Goal: Task Accomplishment & Management: Use online tool/utility

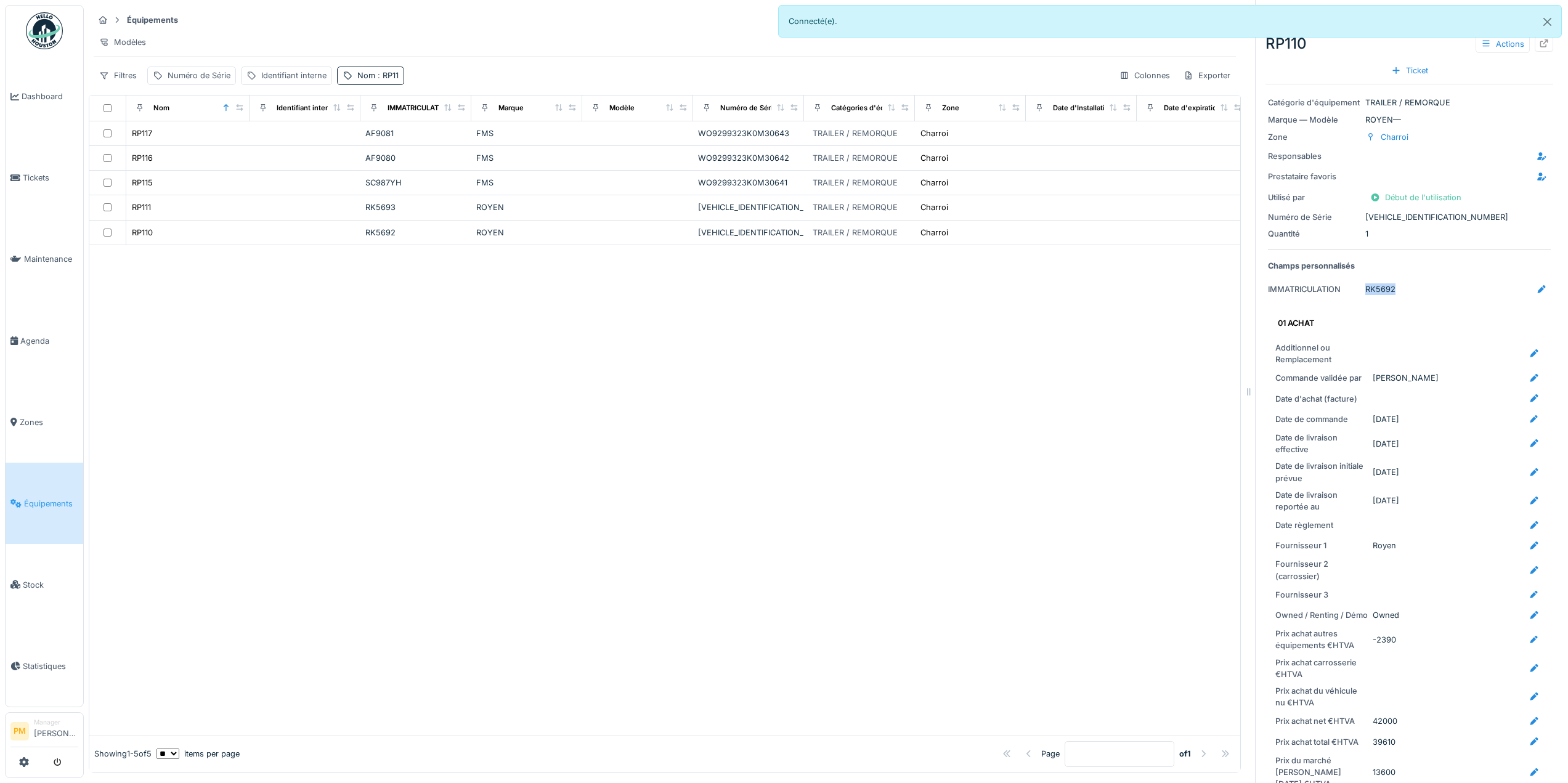
scroll to position [61, 0]
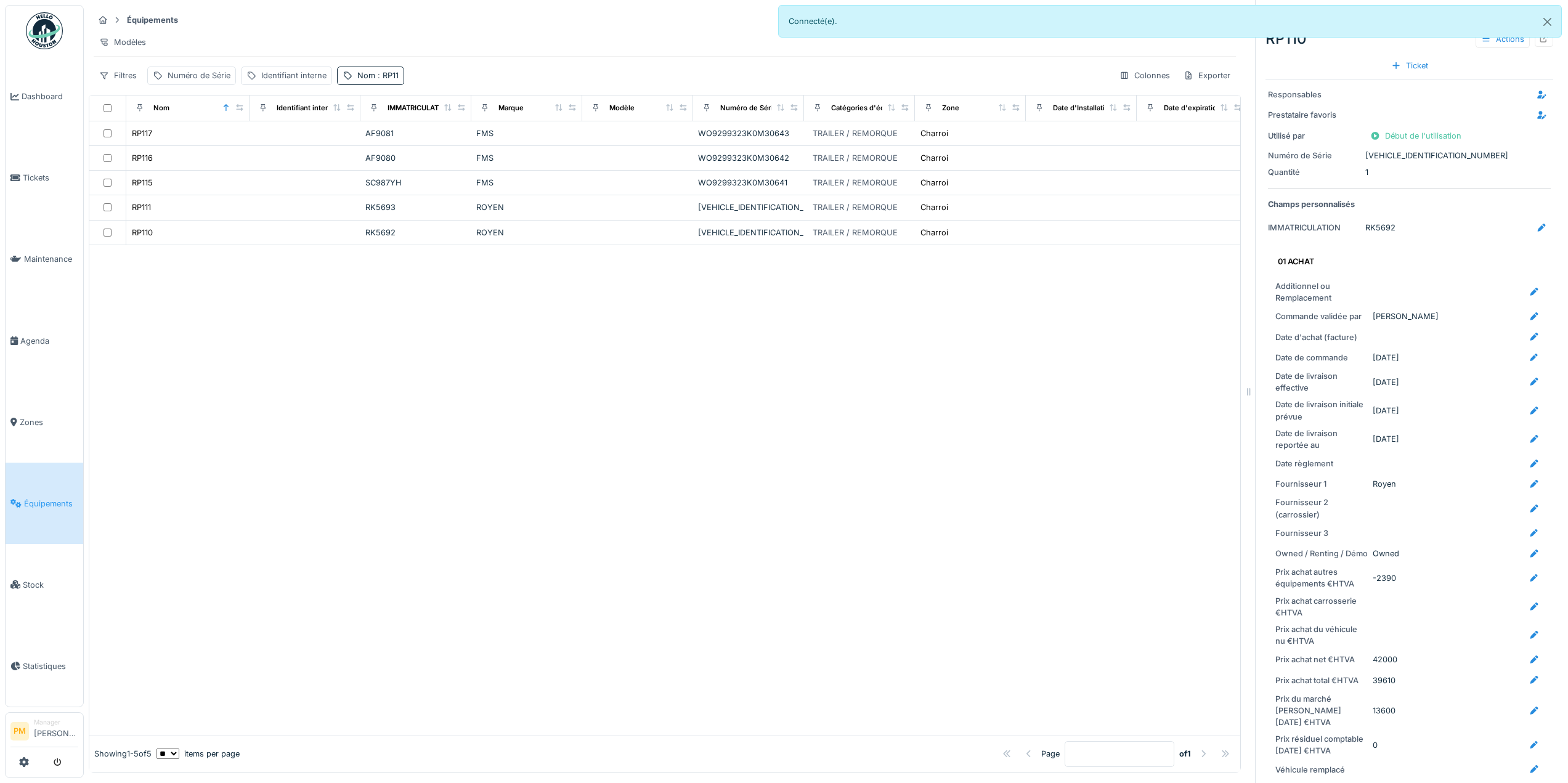
click at [486, 404] on div at bounding box center [665, 490] width 1151 height 490
click at [394, 84] on div "Nom : RP11" at bounding box center [370, 75] width 67 height 18
click at [381, 152] on input "****" at bounding box center [404, 144] width 123 height 26
type input "*"
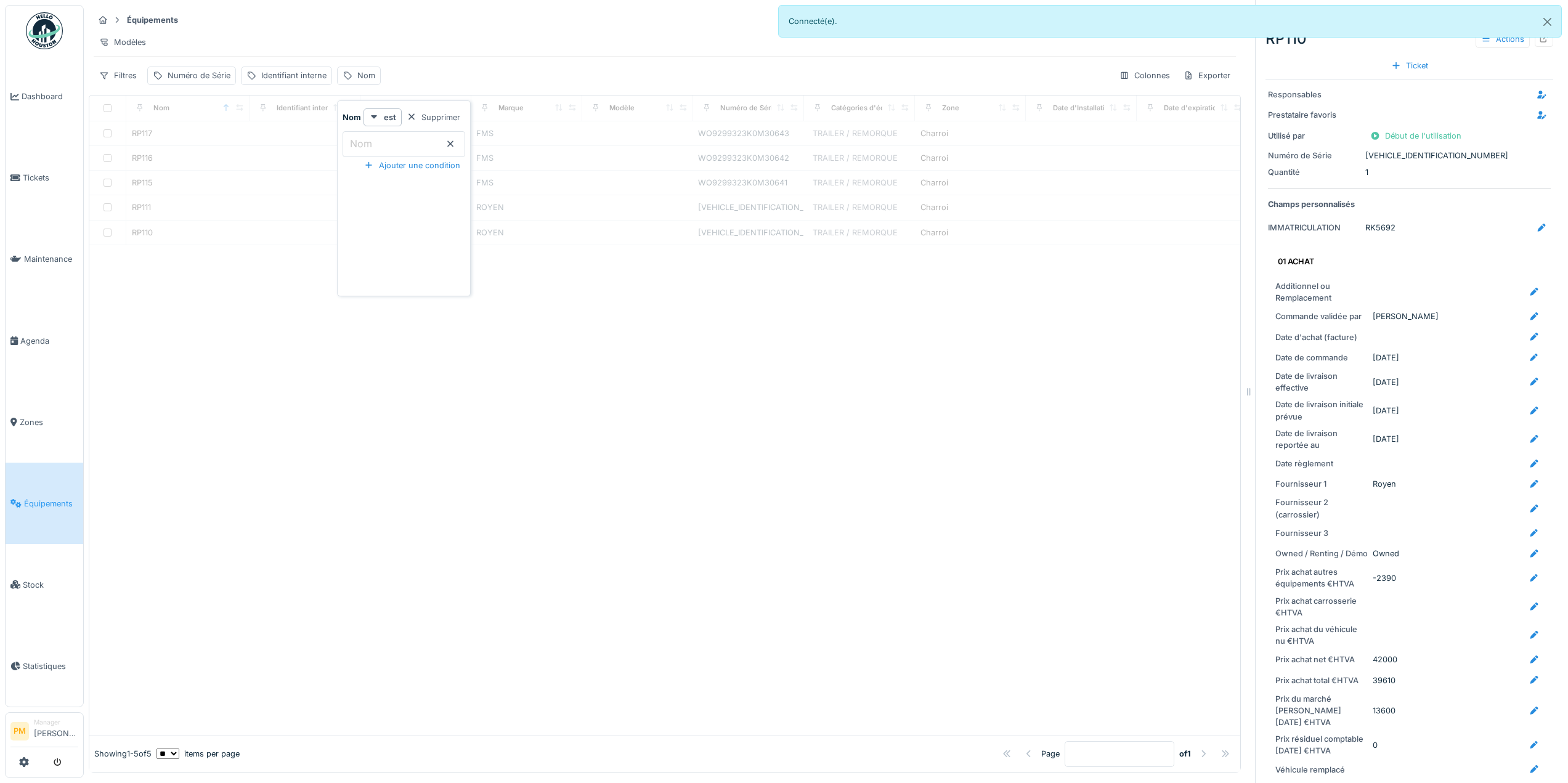
click at [383, 142] on input "Nom" at bounding box center [404, 144] width 123 height 26
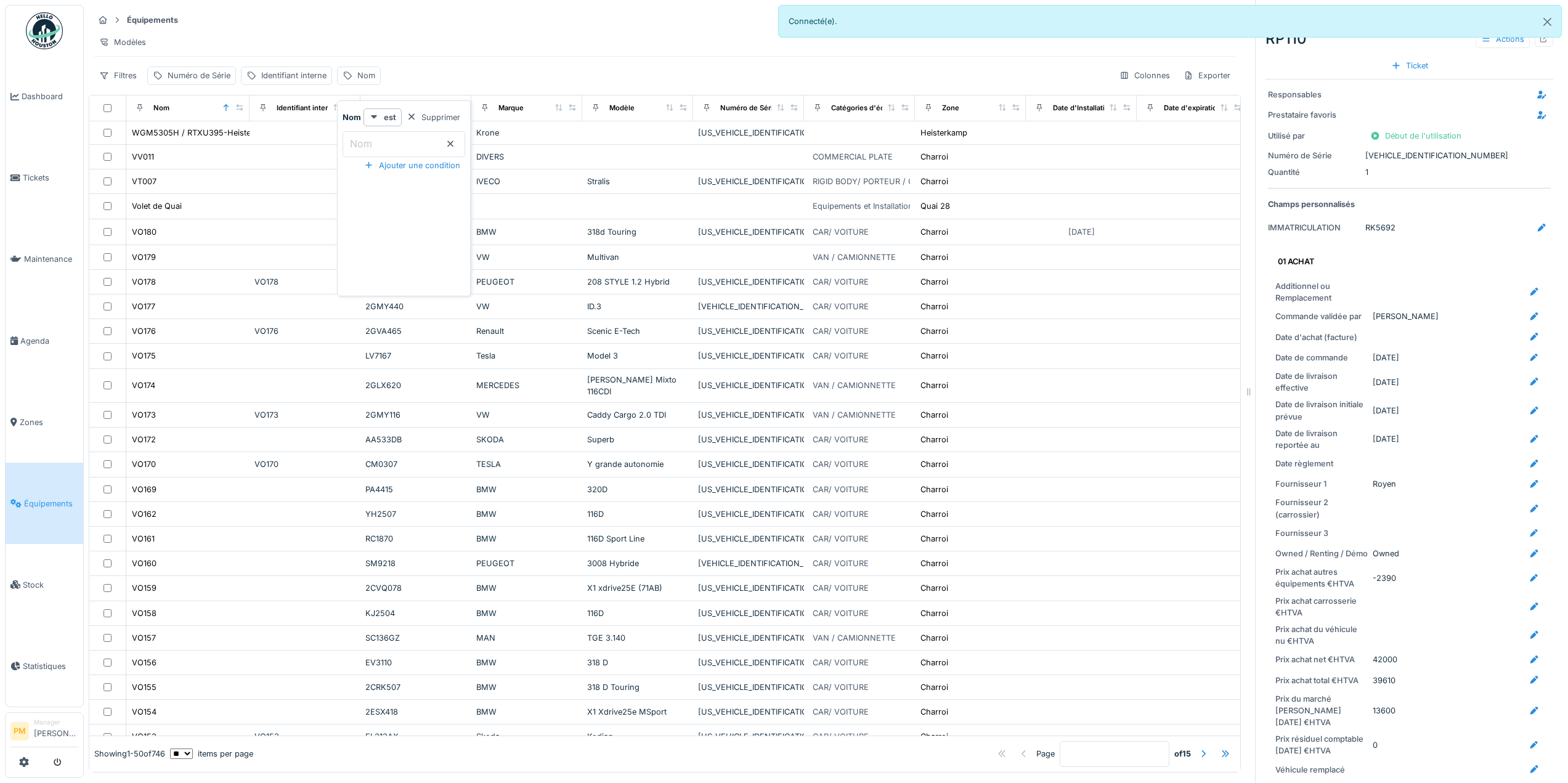
click at [660, 30] on div "Équipements Créer un nouvel équipement" at bounding box center [664, 20] width 1142 height 20
click at [1545, 22] on button "Close" at bounding box center [1547, 22] width 27 height 33
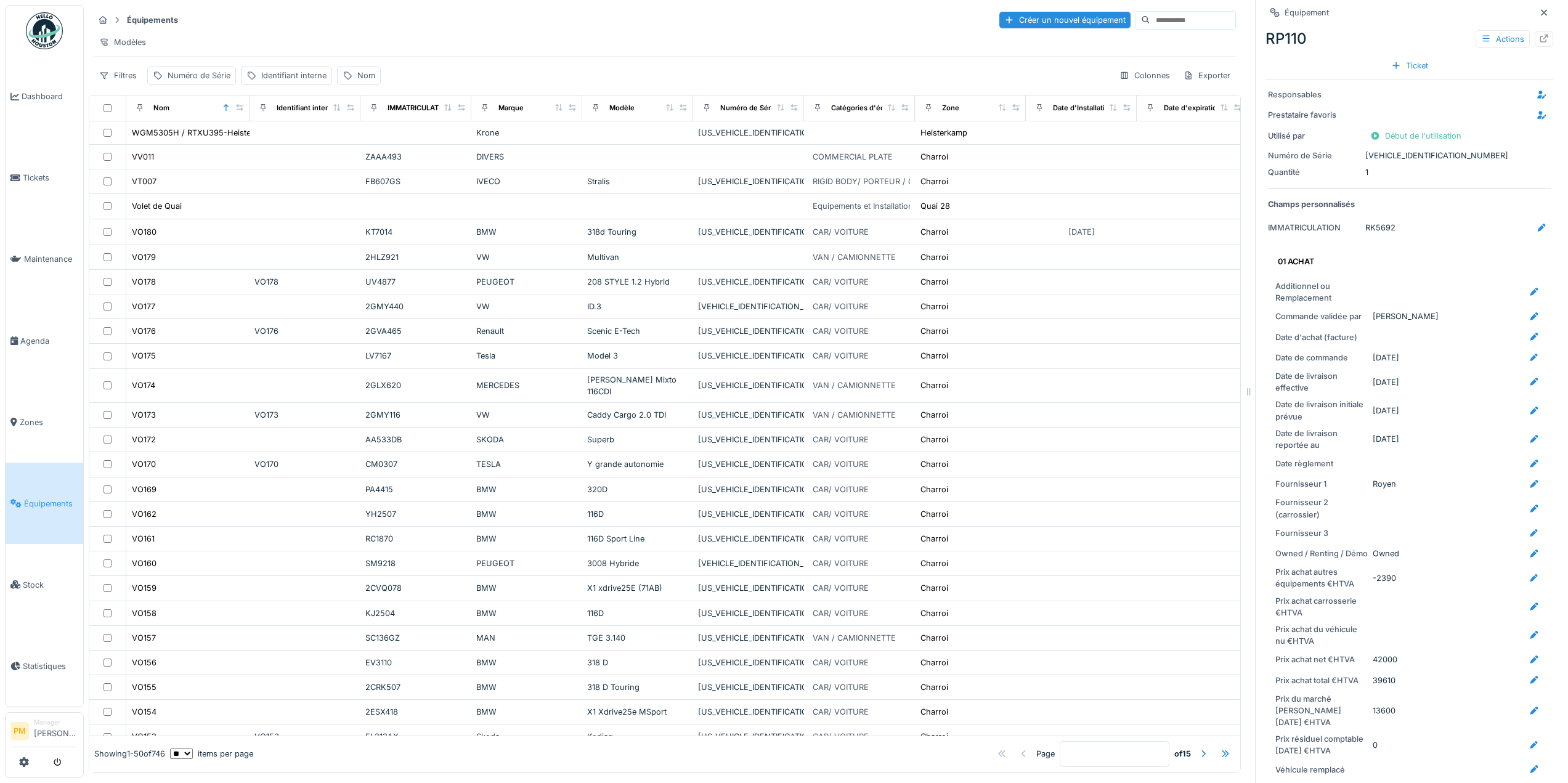
click at [1150, 19] on input at bounding box center [1192, 20] width 85 height 17
click at [351, 80] on icon at bounding box center [347, 75] width 10 height 8
click at [315, 82] on div "Identifiant interne" at bounding box center [294, 76] width 65 height 12
click at [290, 137] on label "Identifiant interne" at bounding box center [294, 144] width 85 height 15
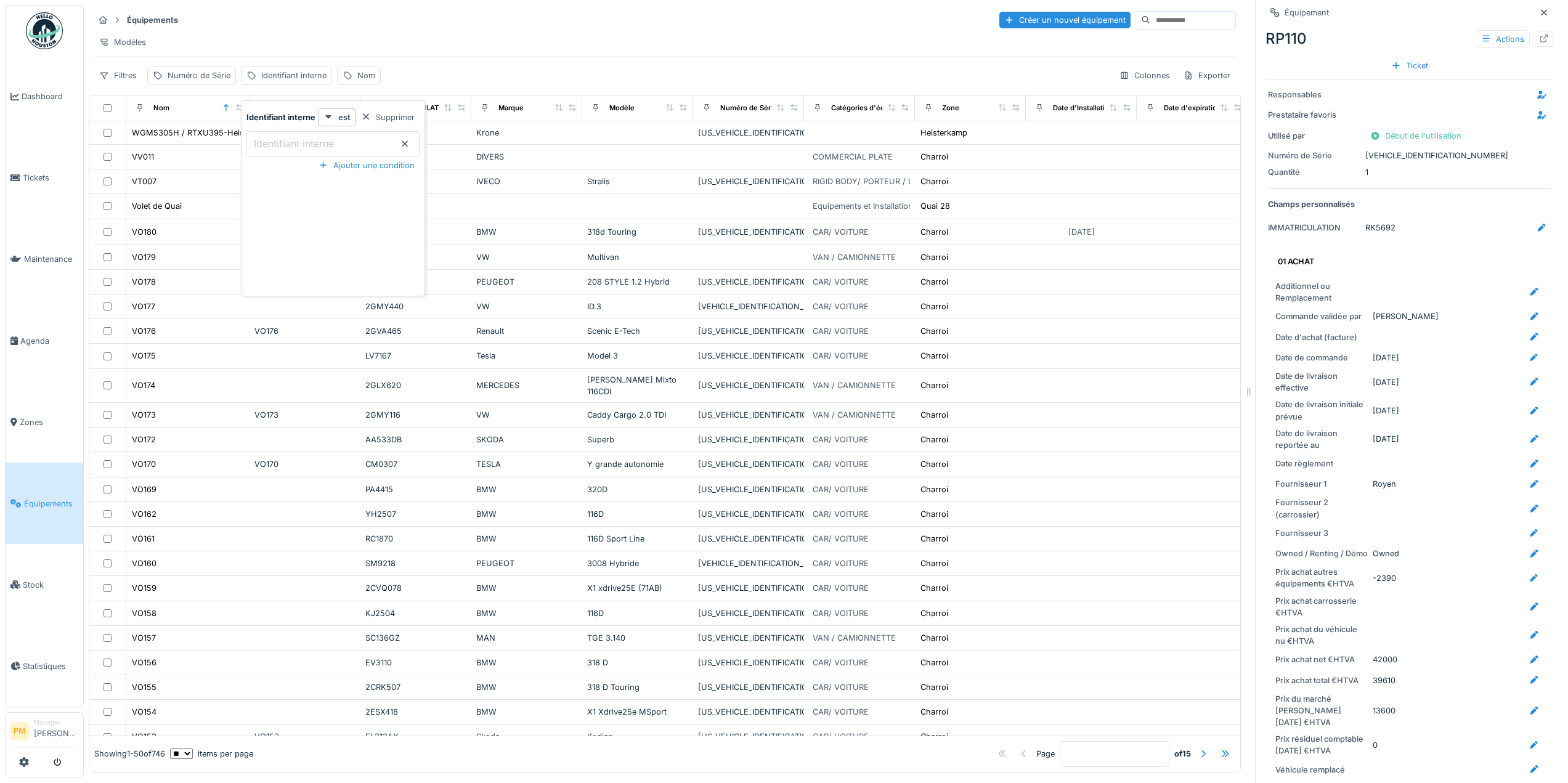
click at [290, 137] on interne_U5NDE "Identifiant interne" at bounding box center [332, 144] width 173 height 26
click at [287, 142] on label "Identifiant interne" at bounding box center [294, 144] width 85 height 15
click at [287, 142] on interne_U5NDE "Identifiant interne" at bounding box center [332, 144] width 173 height 26
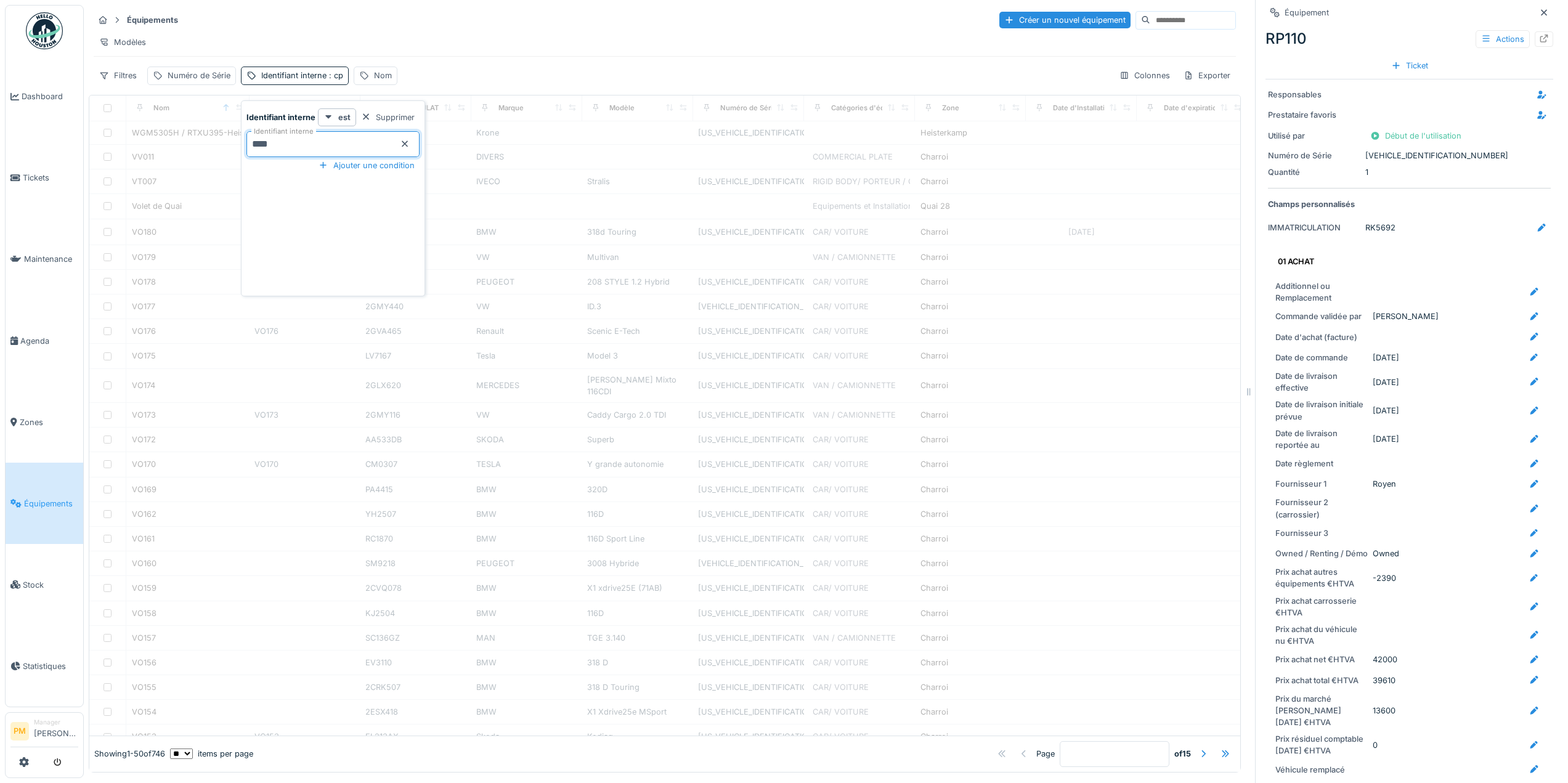
type interne_U5NDE "*****"
click at [325, 430] on div at bounding box center [665, 428] width 1151 height 615
click at [333, 80] on span ": cp108" at bounding box center [341, 75] width 29 height 9
drag, startPoint x: 317, startPoint y: 142, endPoint x: 205, endPoint y: 148, distance: 112.2
click at [205, 148] on body "Dashboard Tickets Maintenance [GEOGRAPHIC_DATA] Zones Équipements Stock Statist…" at bounding box center [784, 391] width 1568 height 783
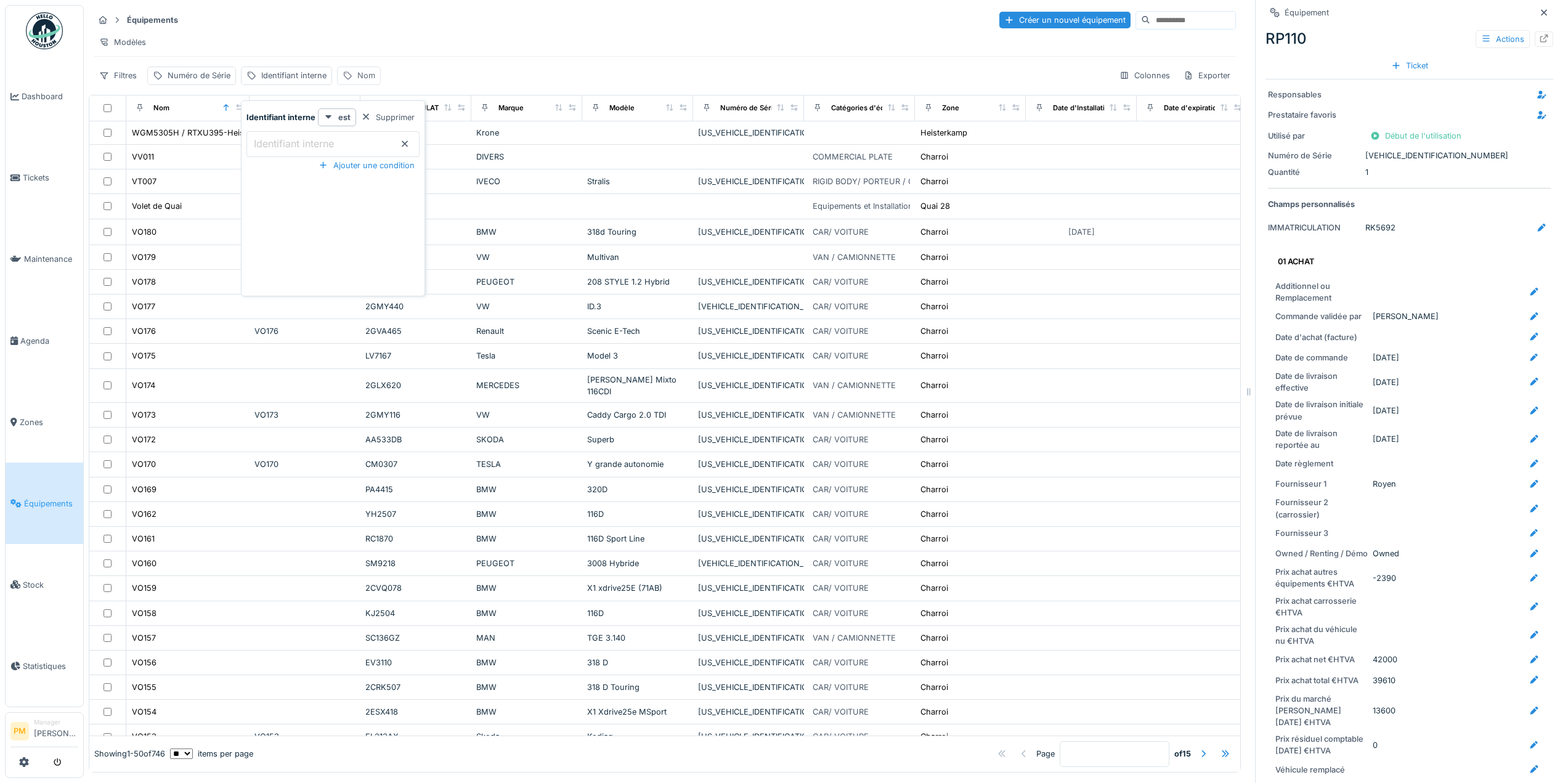
click at [364, 82] on div "Nom" at bounding box center [366, 76] width 18 height 12
click at [376, 133] on input "Nom" at bounding box center [404, 144] width 123 height 26
type input "*****"
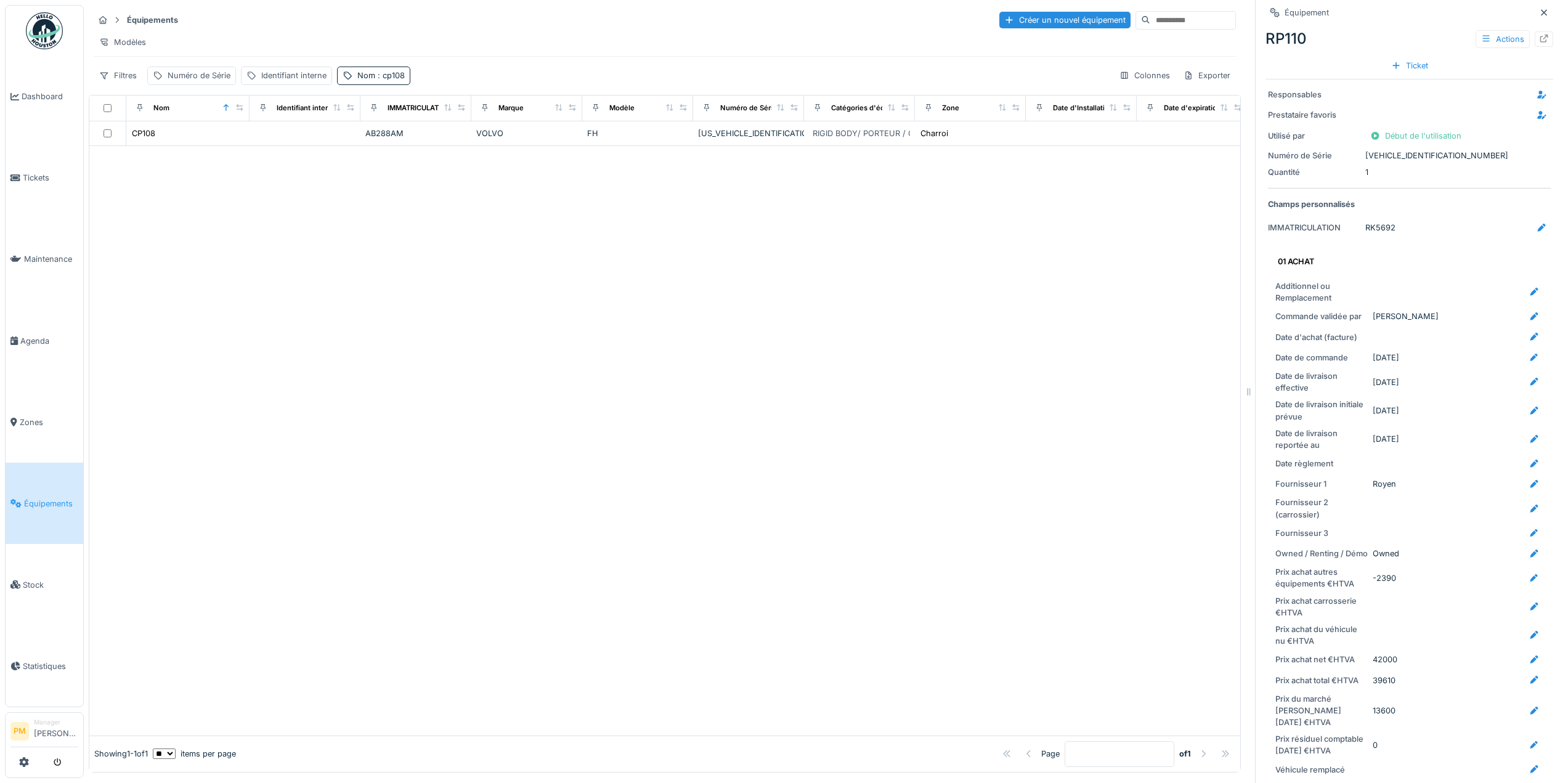
click at [473, 46] on div "Modèles" at bounding box center [664, 42] width 1142 height 18
click at [150, 139] on div "CP108" at bounding box center [144, 133] width 24 height 12
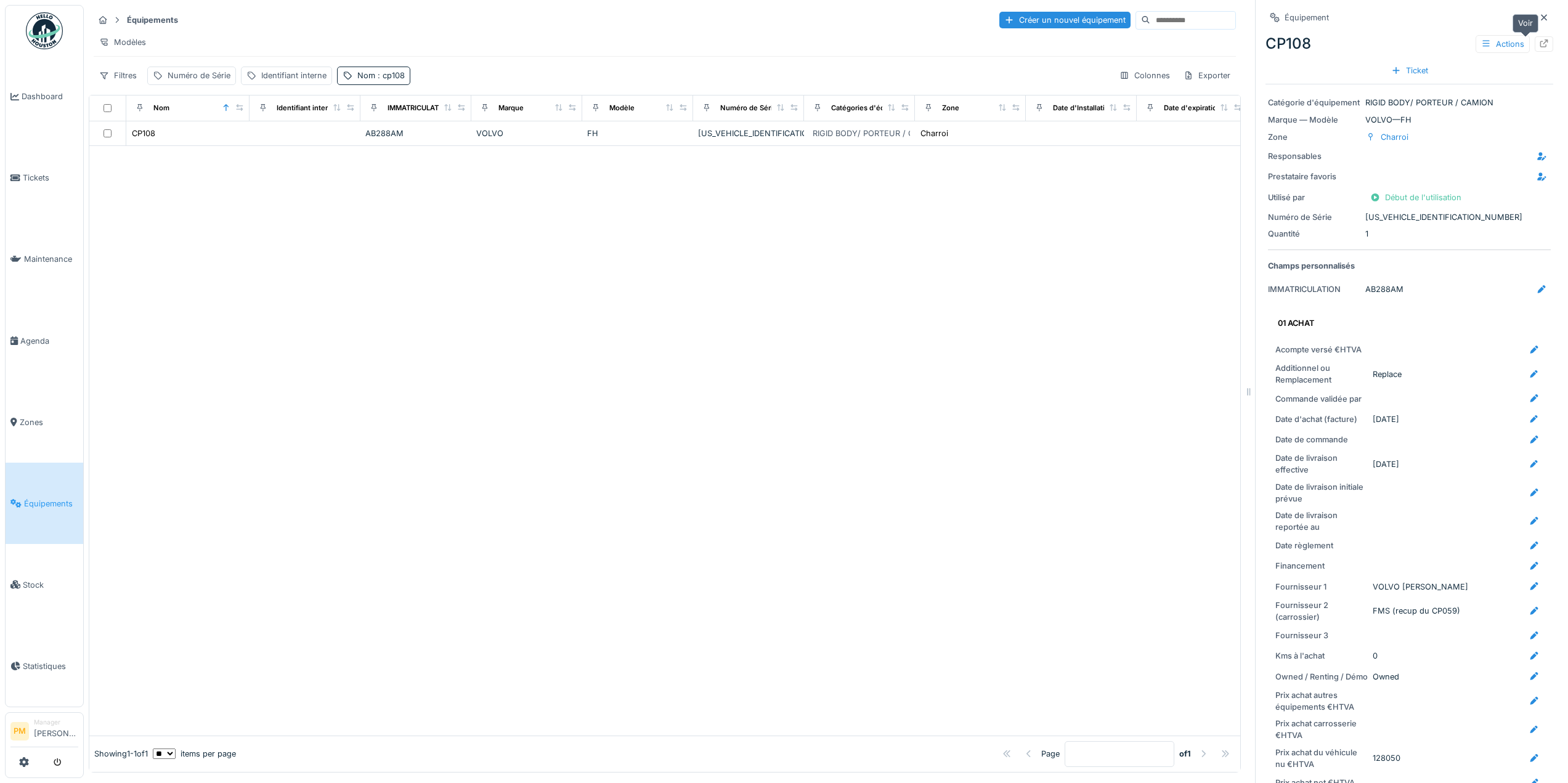
click at [1539, 43] on icon at bounding box center [1544, 43] width 10 height 8
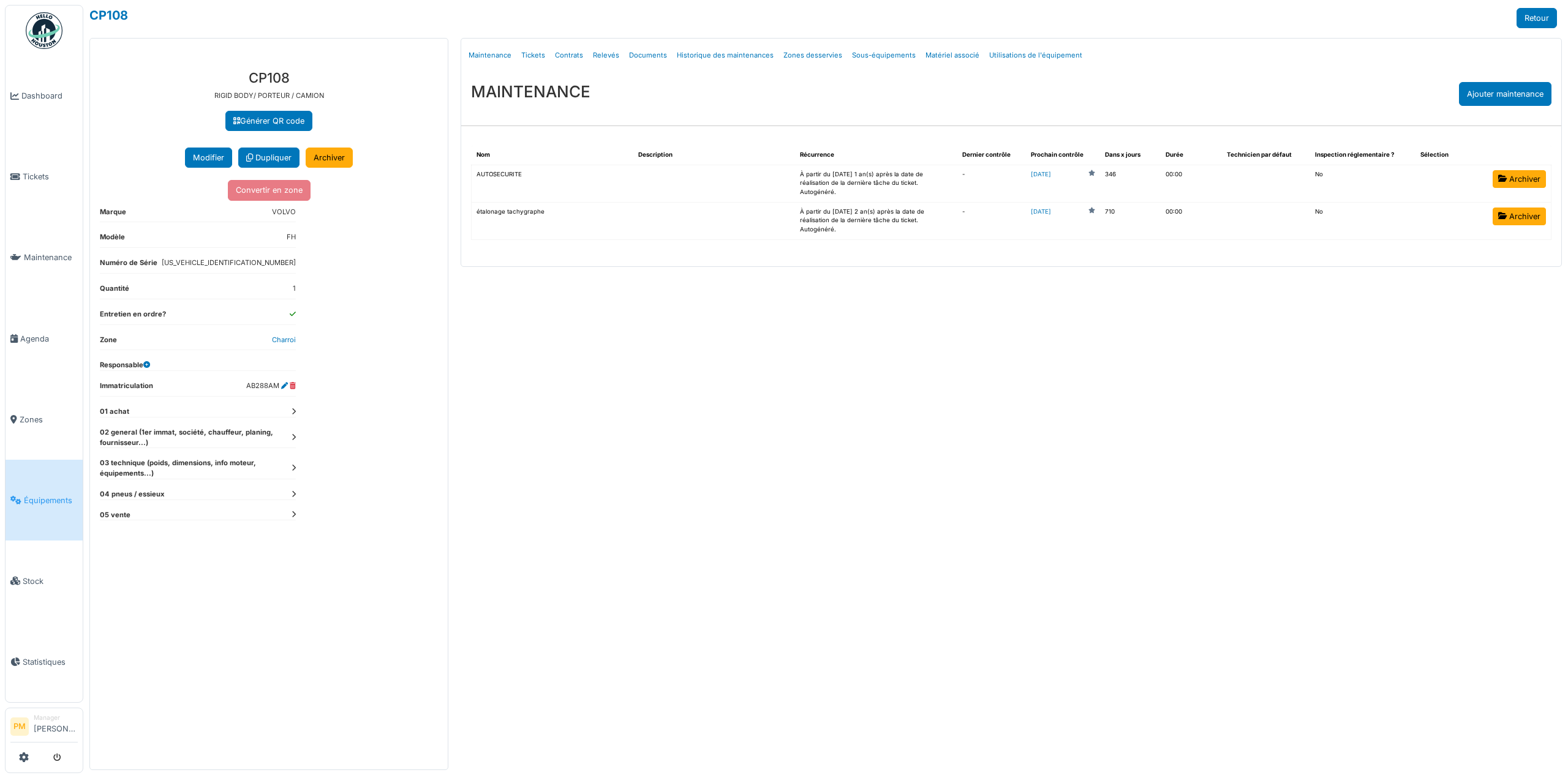
click at [810, 528] on div "Menu Détails Maintenance Tickets Contrats Relevés Documents Historique des main…" at bounding box center [1011, 404] width 1114 height 732
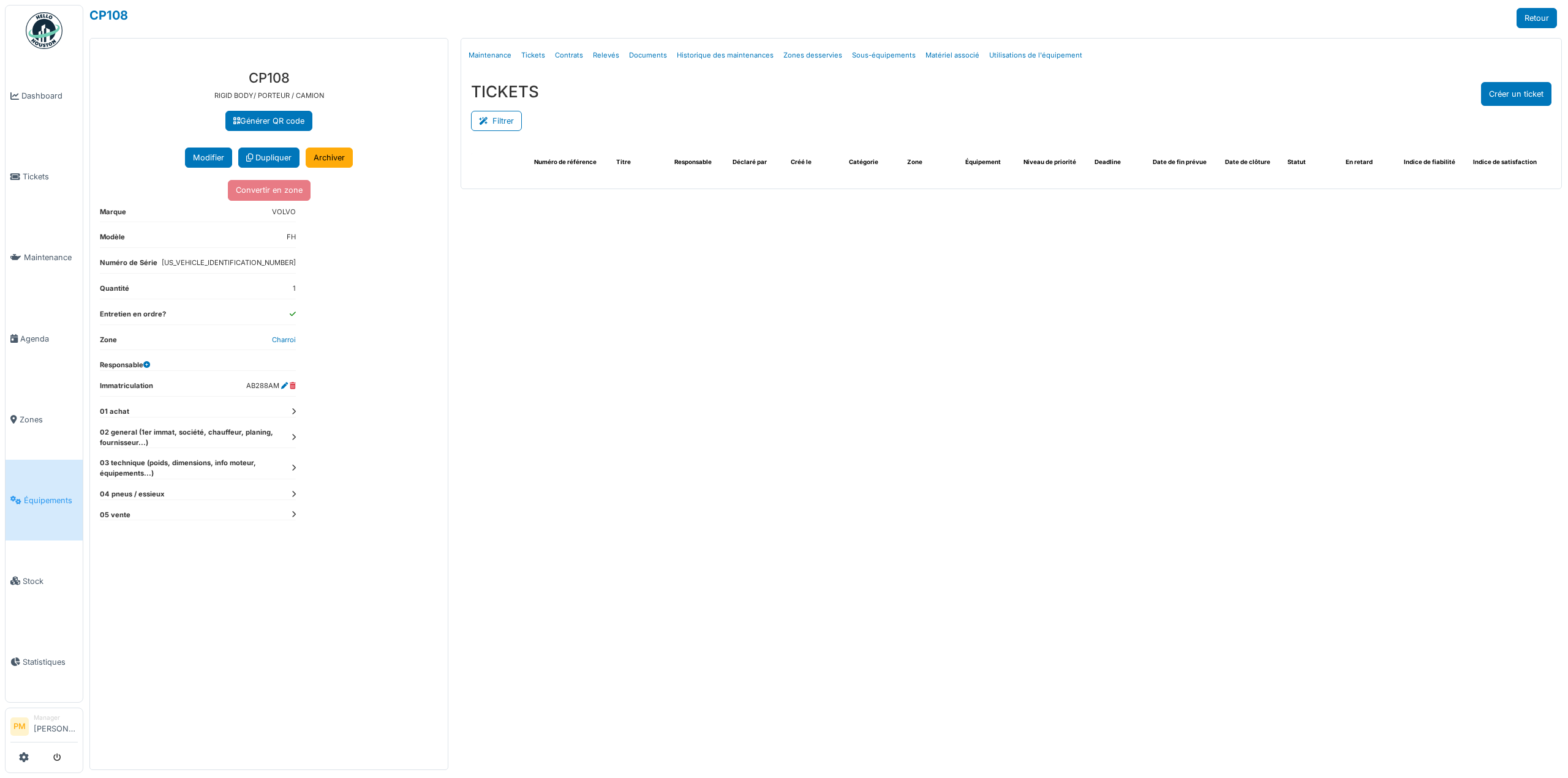
select select "***"
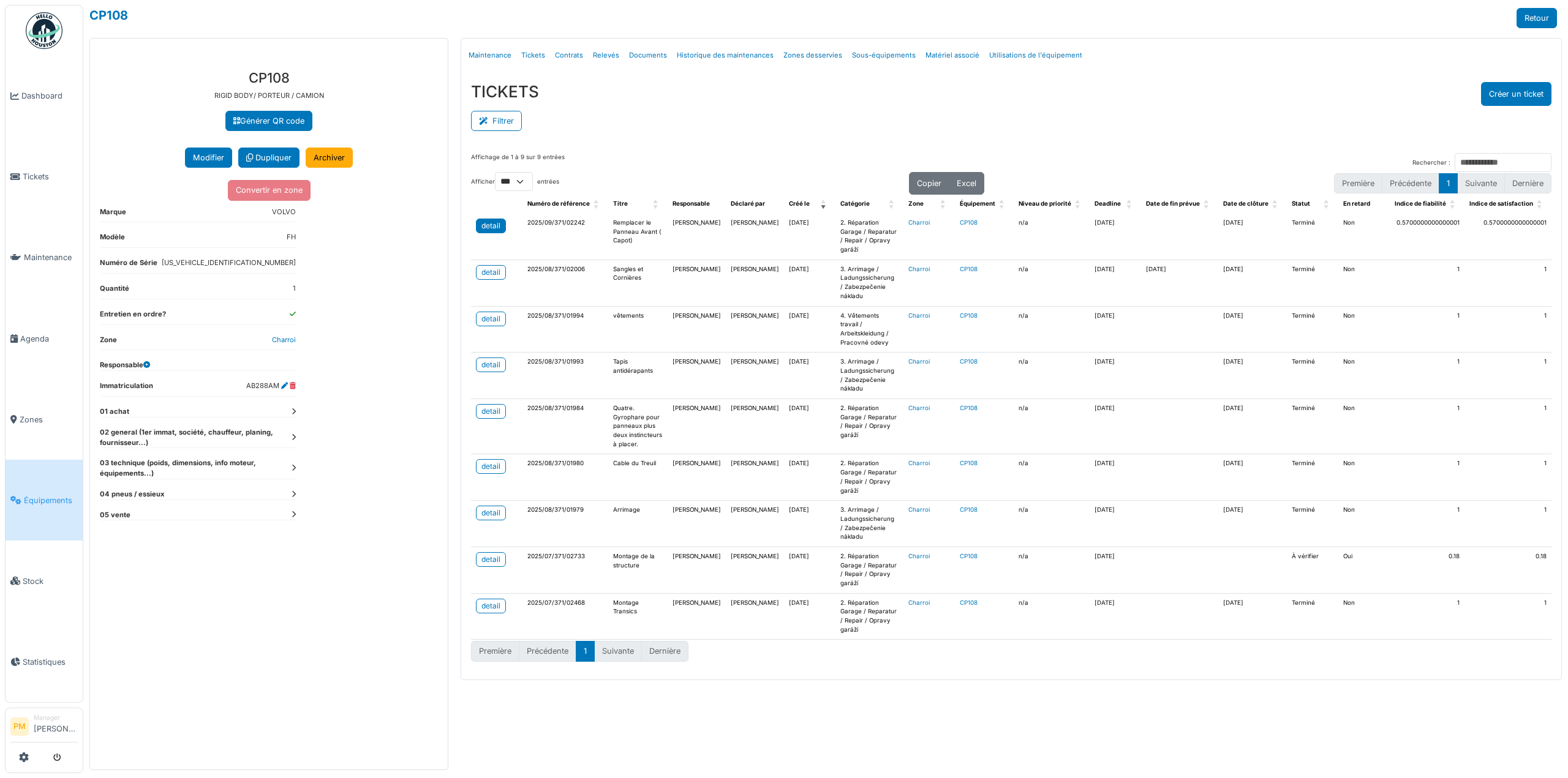
click at [494, 222] on div "detail" at bounding box center [491, 226] width 19 height 11
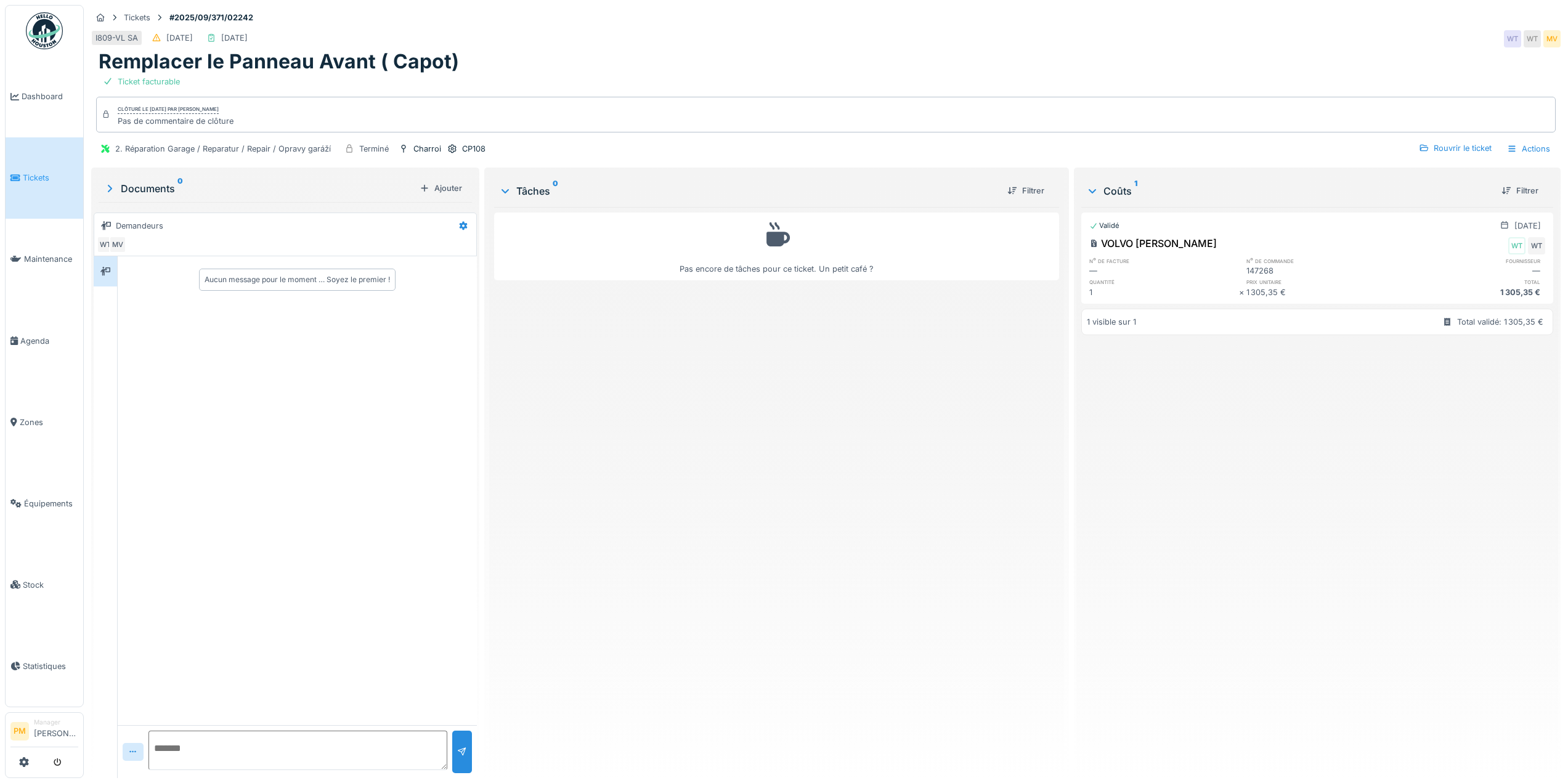
click at [775, 218] on p at bounding box center [776, 236] width 29 height 36
click at [1463, 149] on div "Rouvrir le ticket" at bounding box center [1455, 148] width 82 height 16
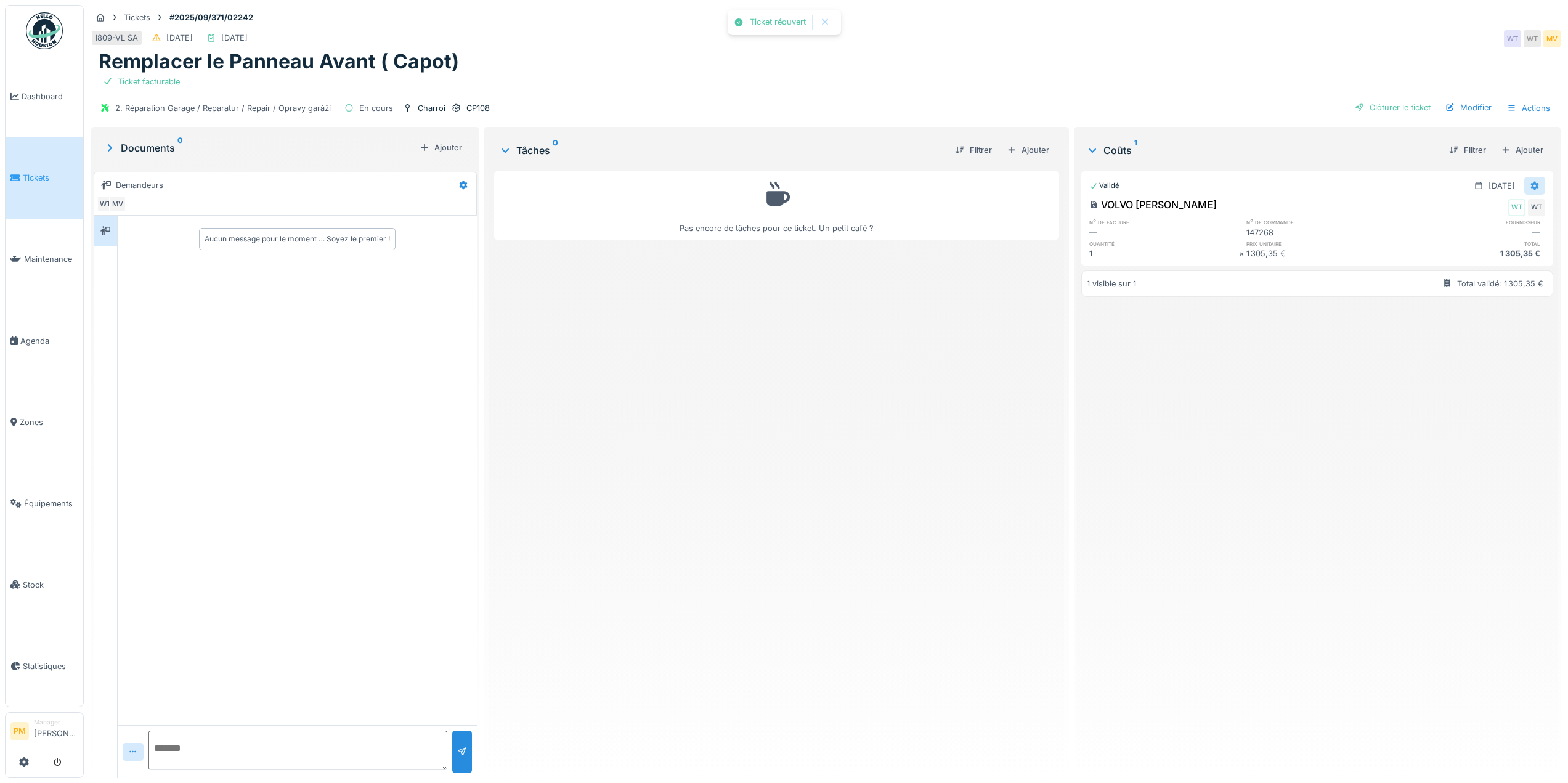
click at [1524, 179] on div at bounding box center [1535, 185] width 21 height 18
click at [1486, 216] on div "Rouvrir" at bounding box center [1475, 213] width 60 height 18
click at [1025, 147] on div "Ajouter" at bounding box center [1028, 150] width 52 height 16
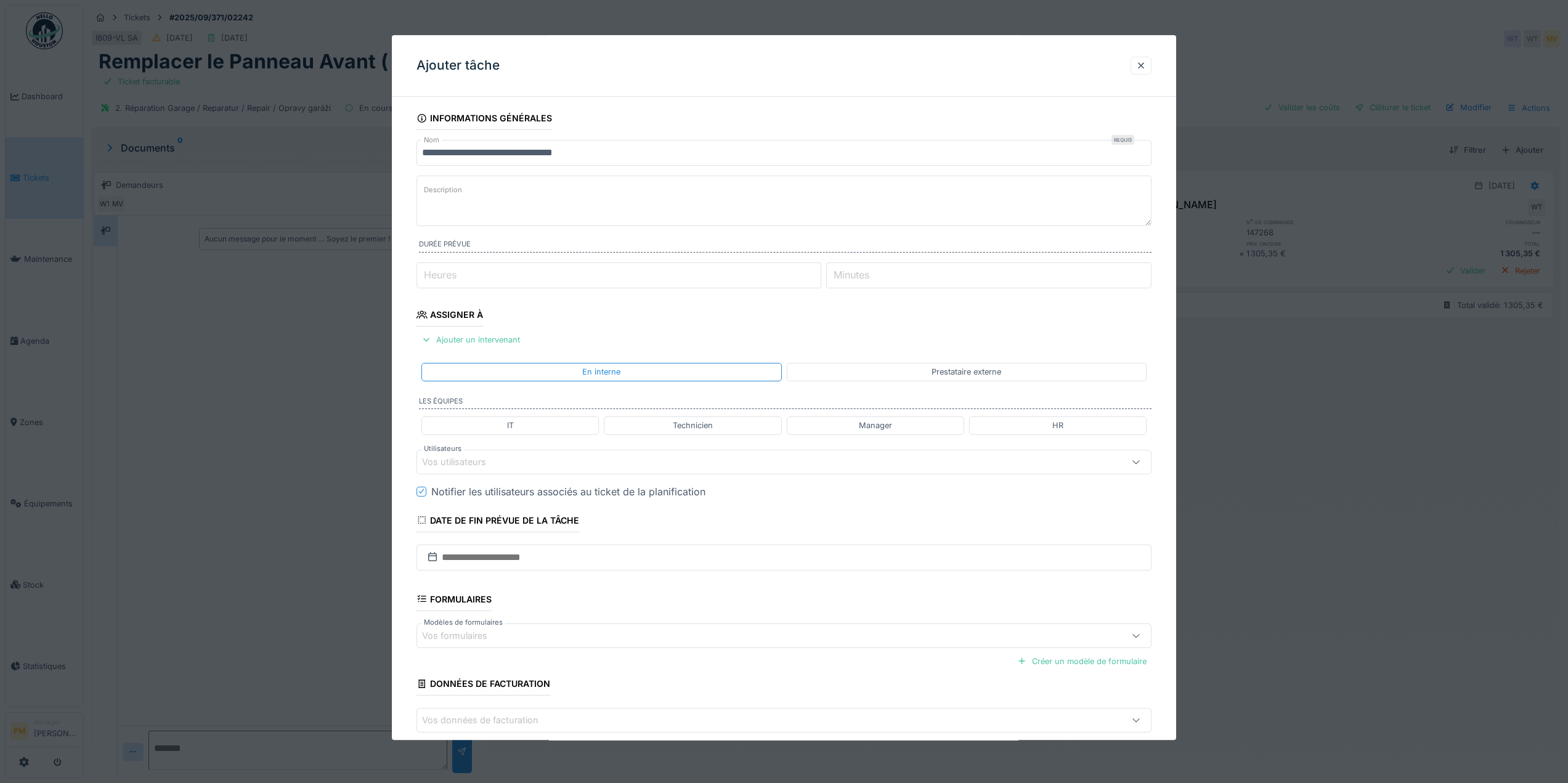
click at [518, 195] on textarea "Description" at bounding box center [784, 200] width 735 height 50
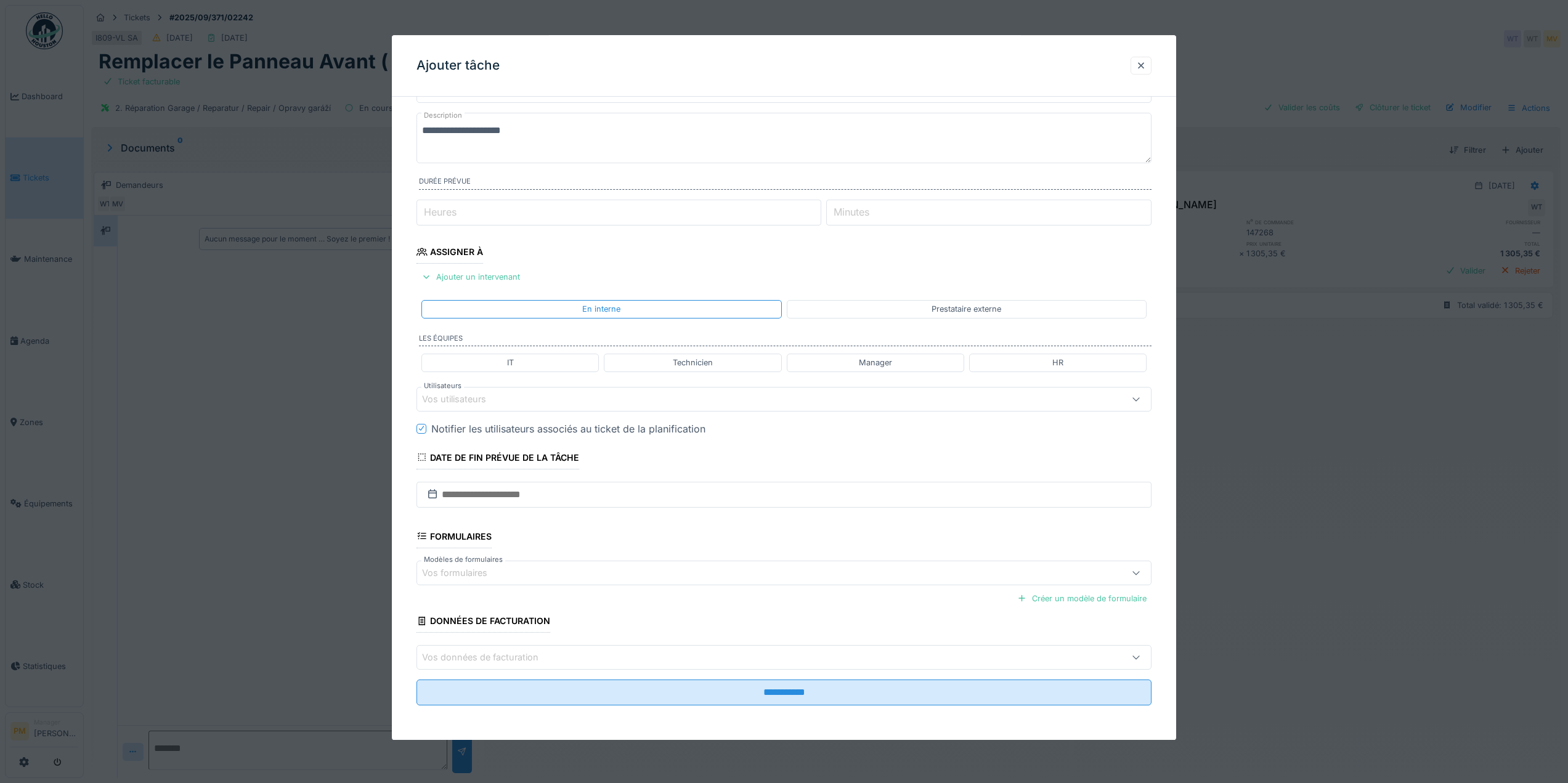
type textarea "**********"
click at [707, 656] on div "Vos données de facturation" at bounding box center [743, 657] width 641 height 14
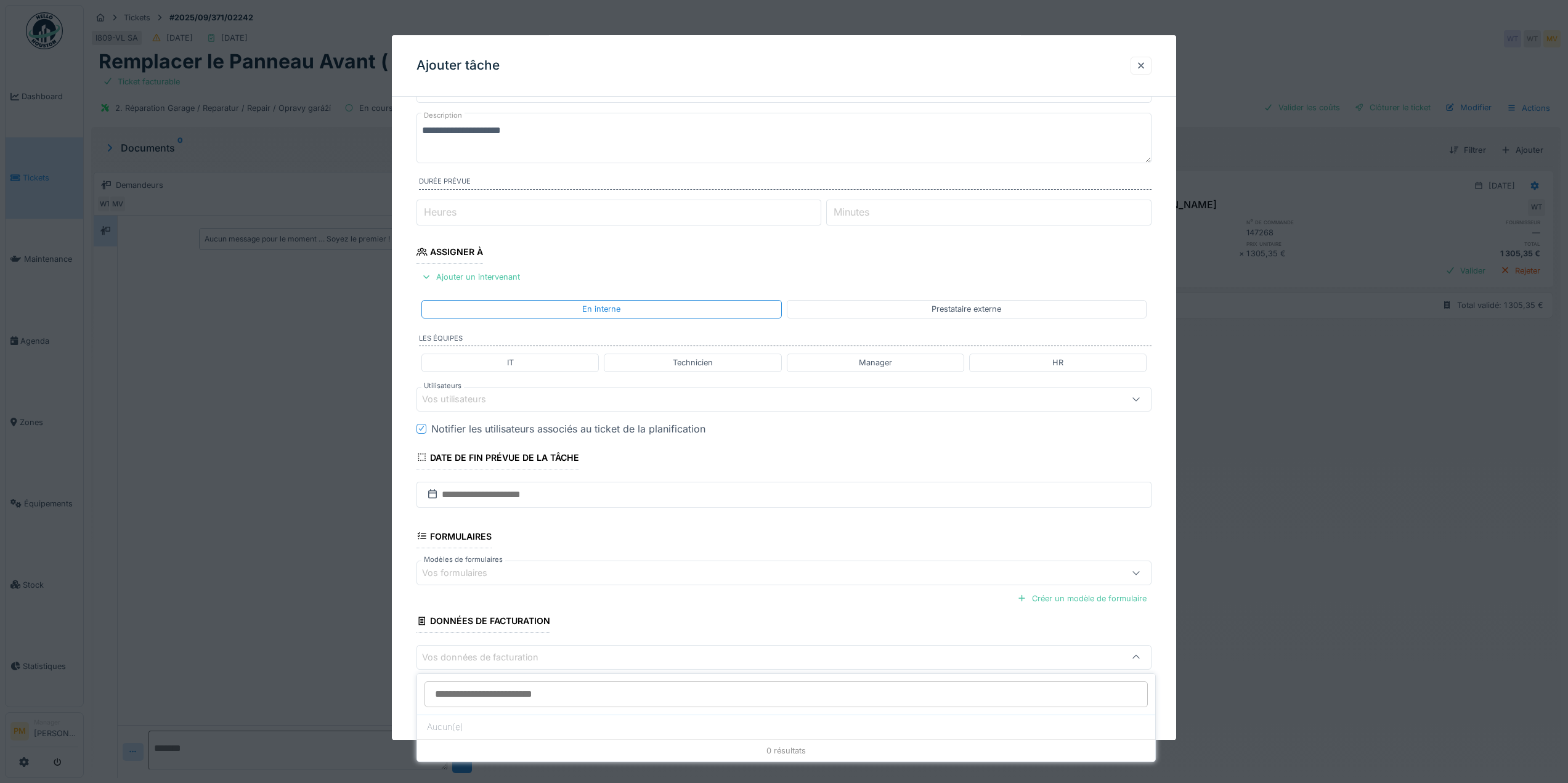
click at [707, 656] on div "Vos données de facturation" at bounding box center [743, 657] width 641 height 14
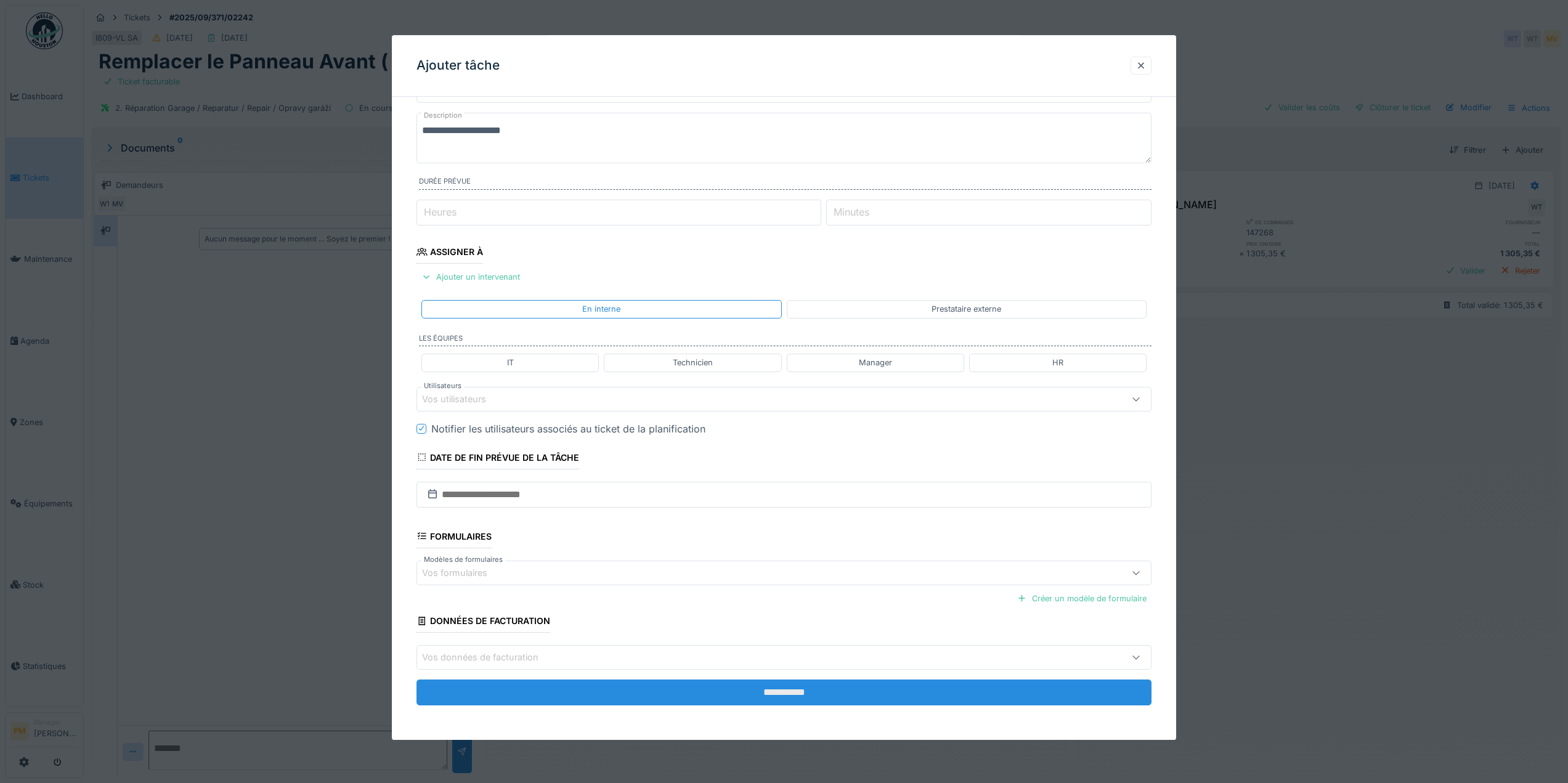
click at [714, 680] on input "**********" at bounding box center [784, 693] width 735 height 26
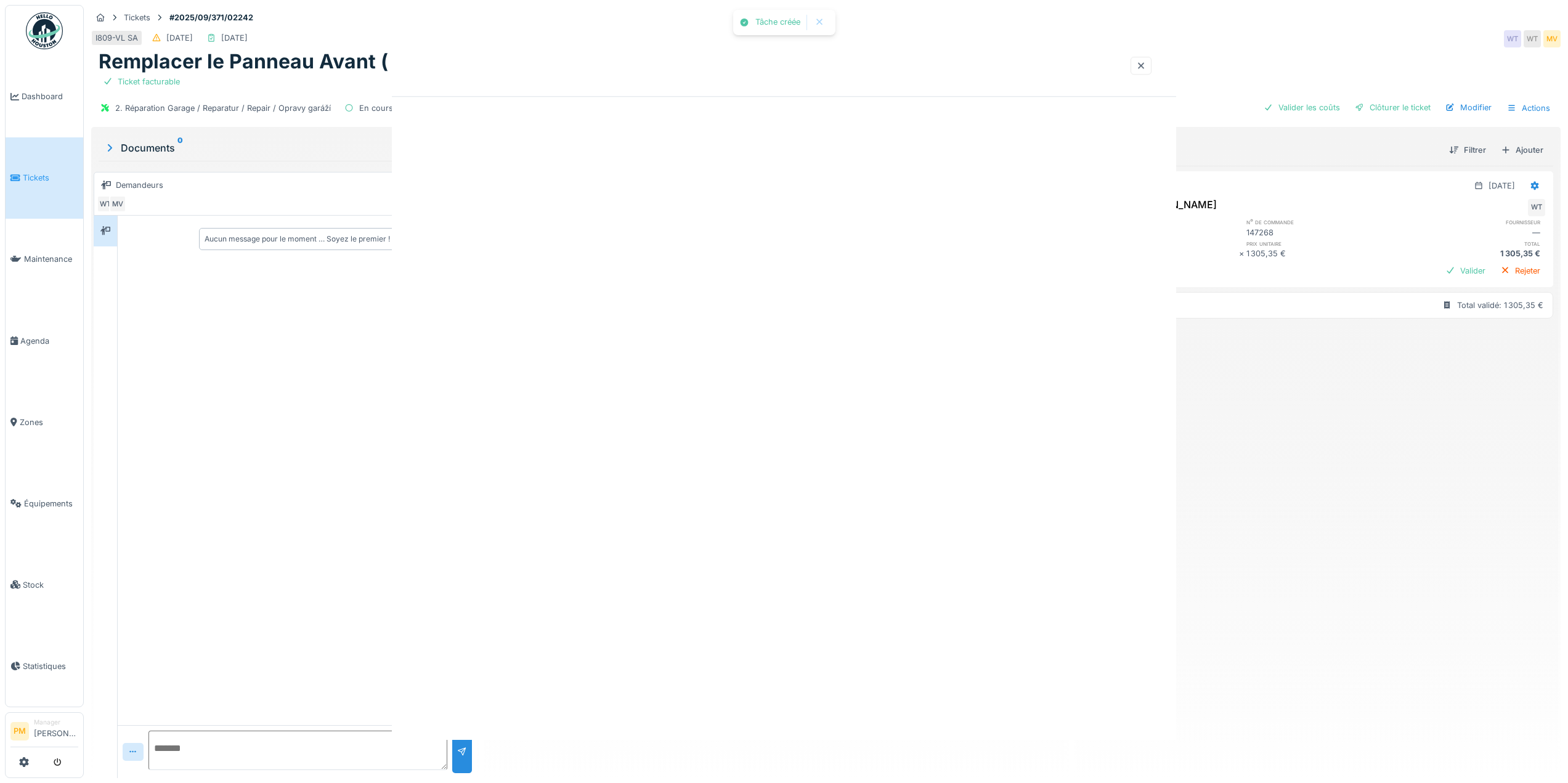
scroll to position [0, 0]
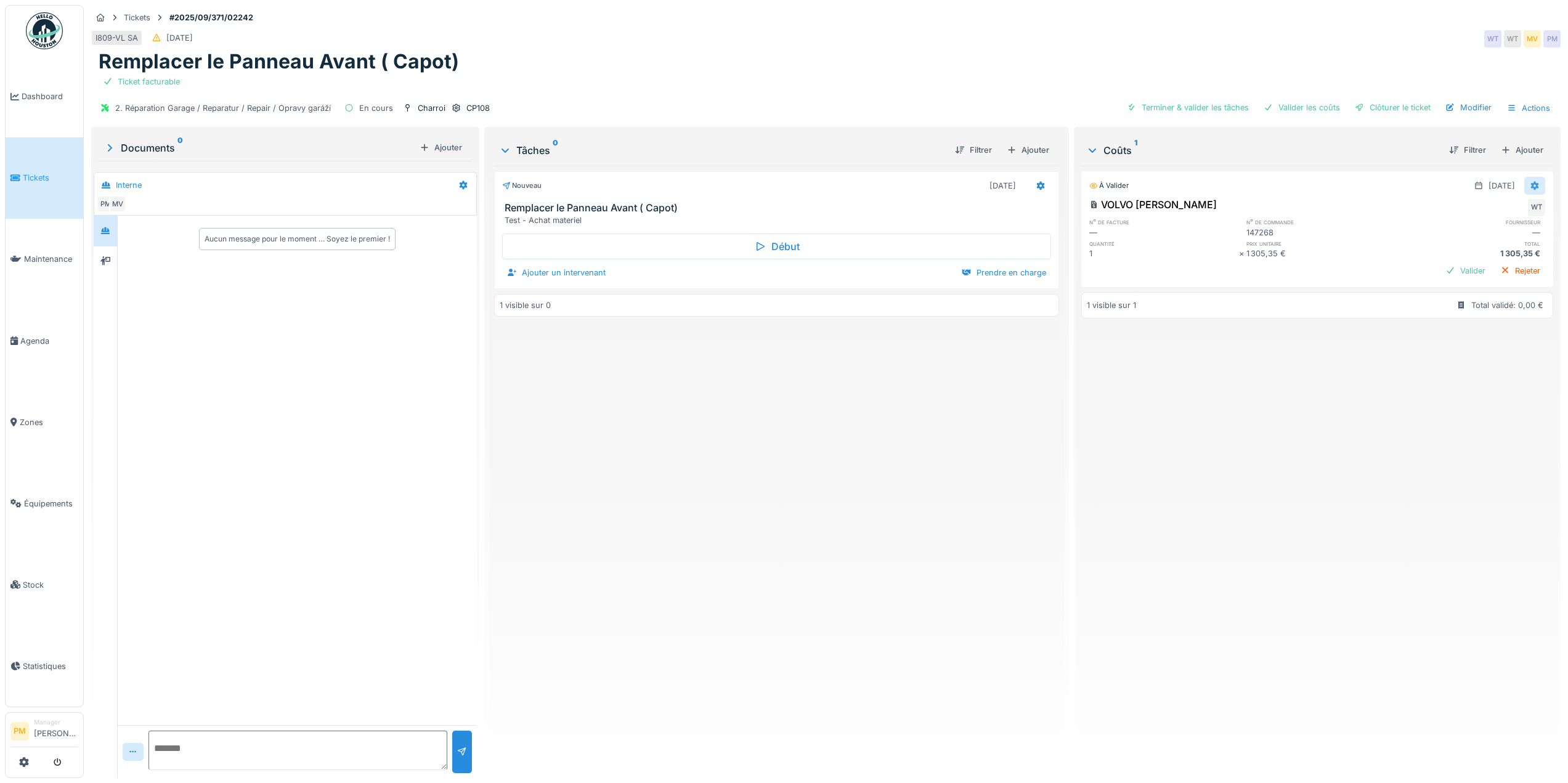
click at [1530, 180] on div at bounding box center [1535, 185] width 10 height 12
click at [1485, 210] on div "Modifier" at bounding box center [1475, 213] width 60 height 18
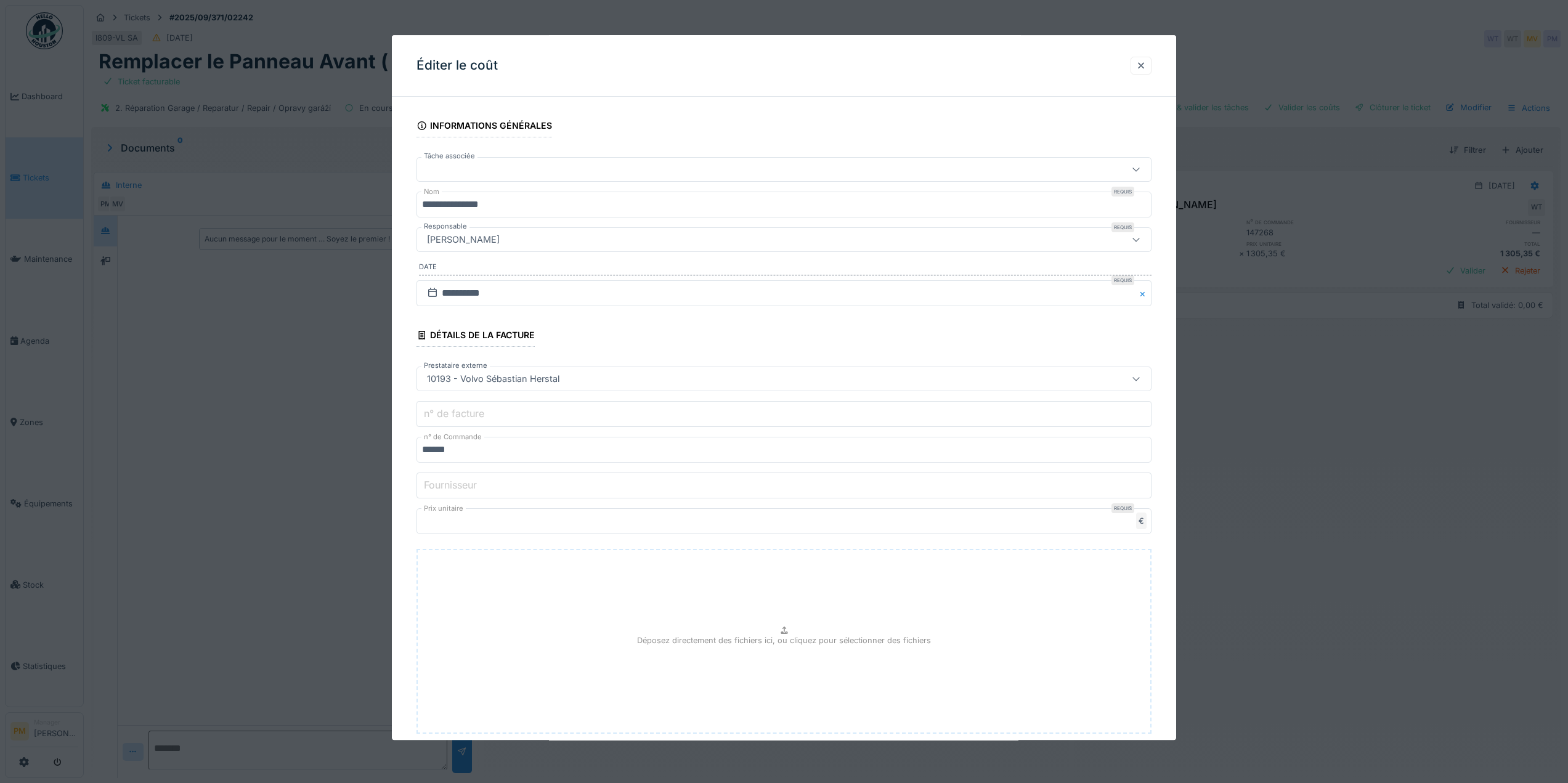
click at [608, 174] on div at bounding box center [743, 169] width 641 height 14
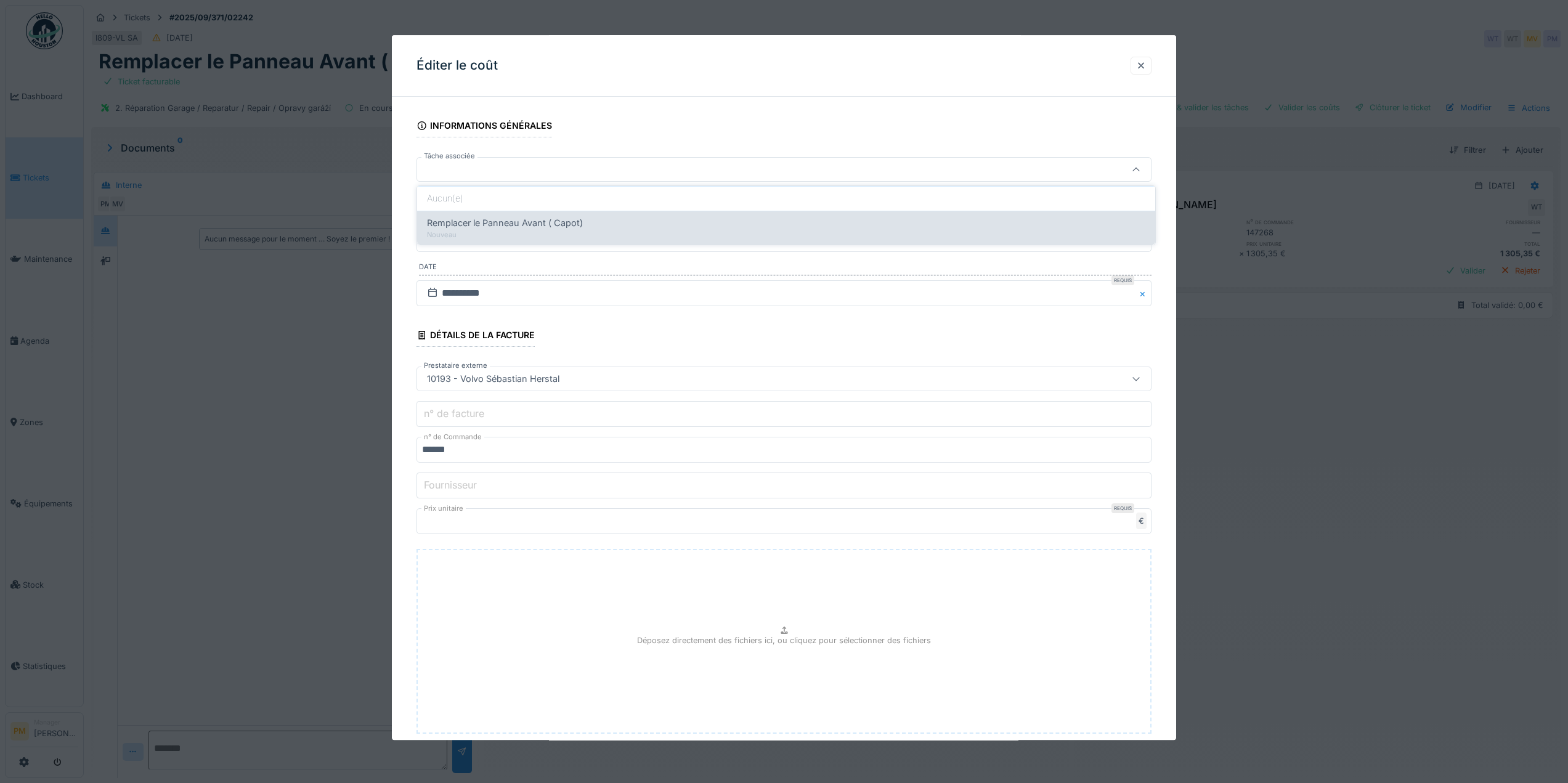
click at [587, 223] on div "Remplacer le Panneau Avant ( Capot)" at bounding box center [786, 223] width 718 height 14
type input "******"
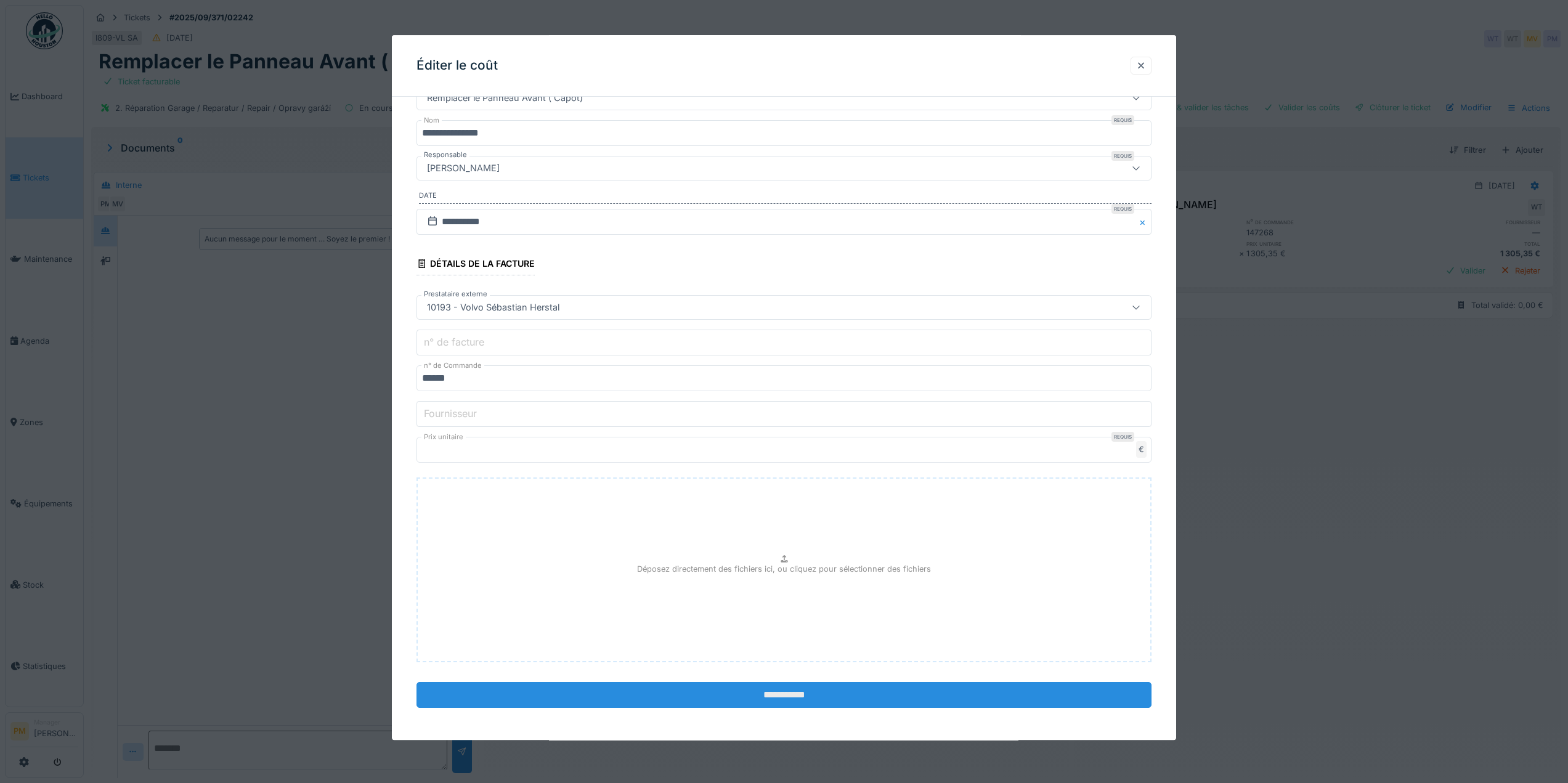
scroll to position [74, 0]
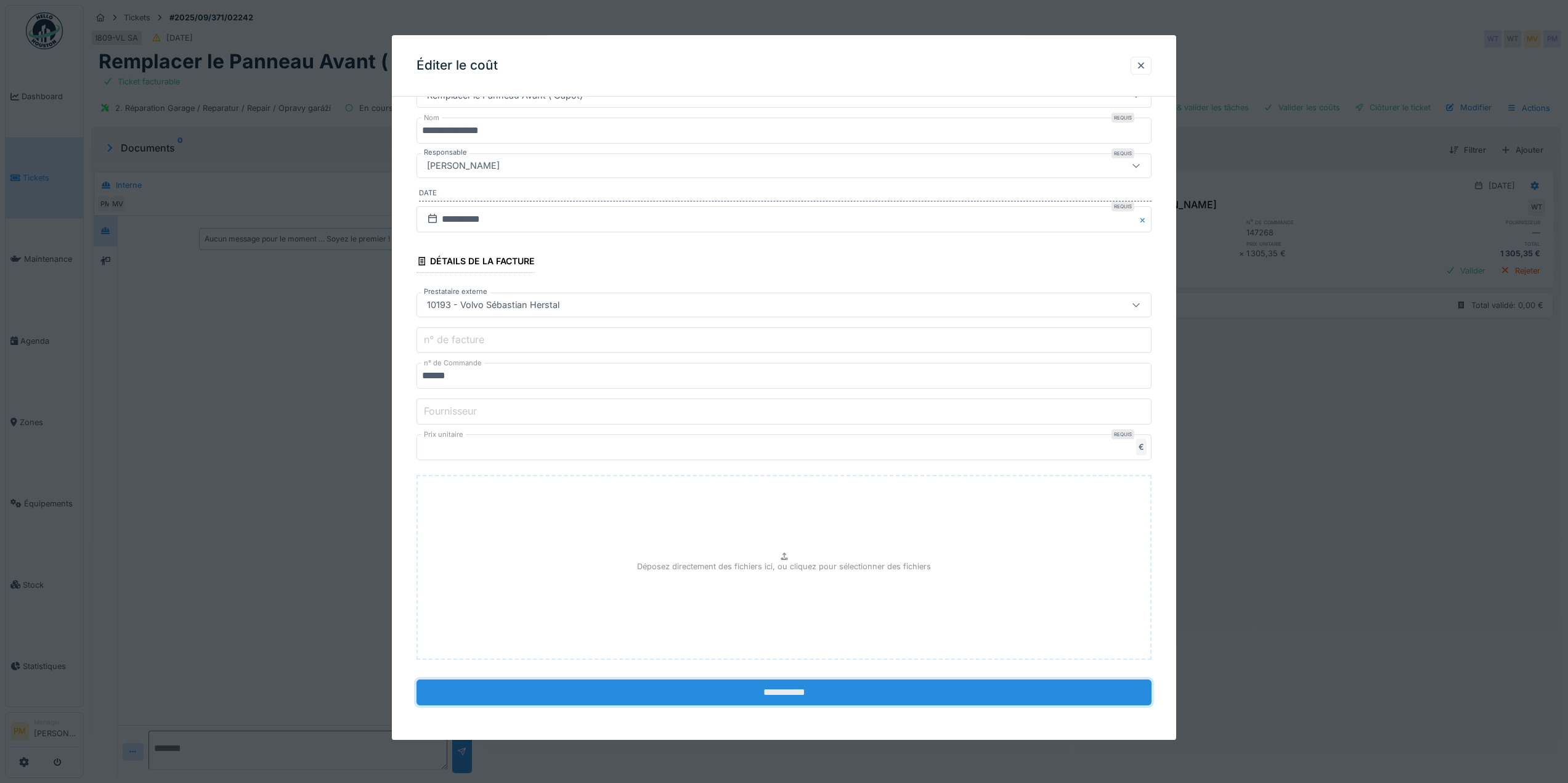
click at [906, 693] on input "**********" at bounding box center [784, 693] width 735 height 26
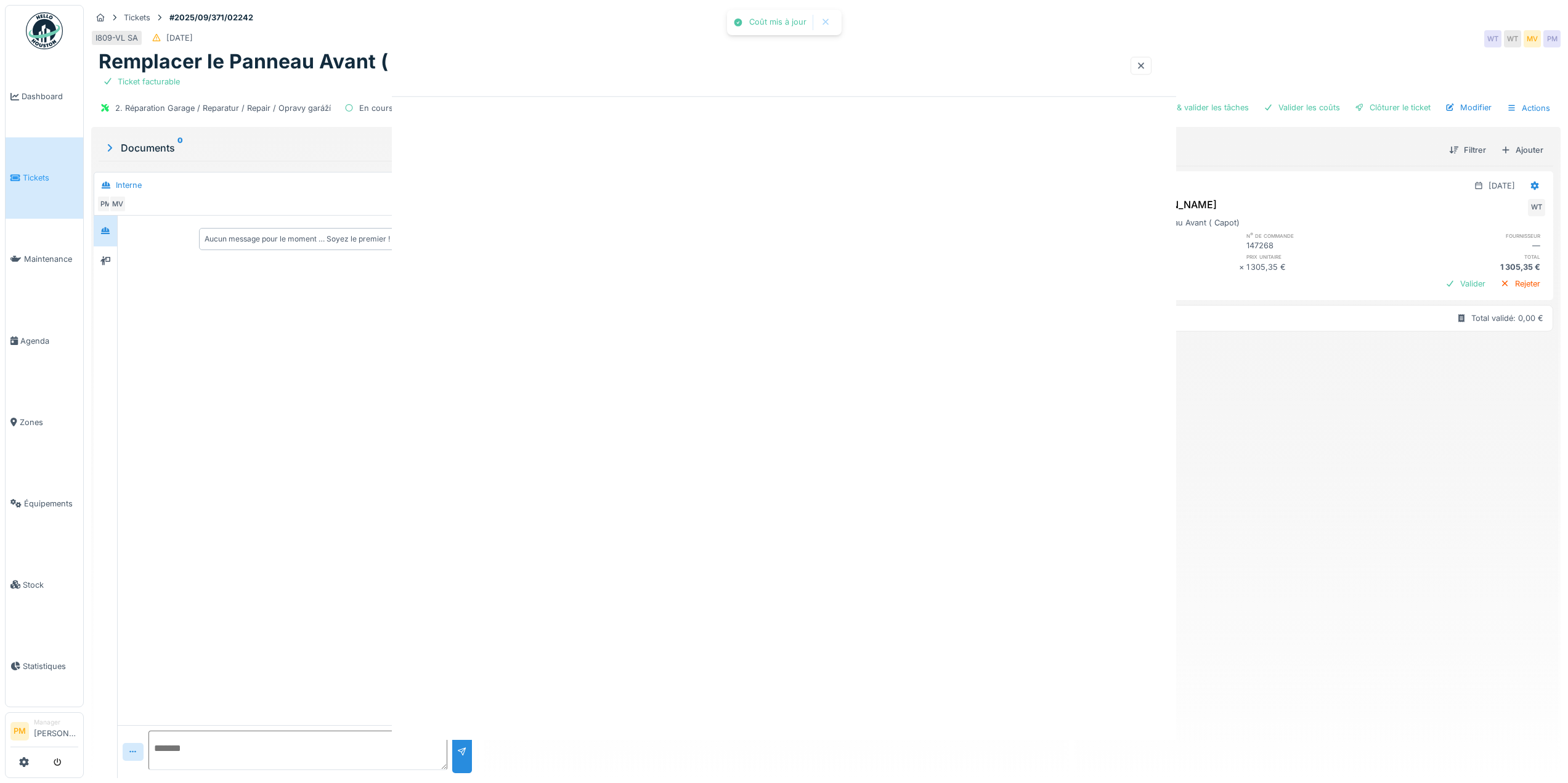
scroll to position [0, 0]
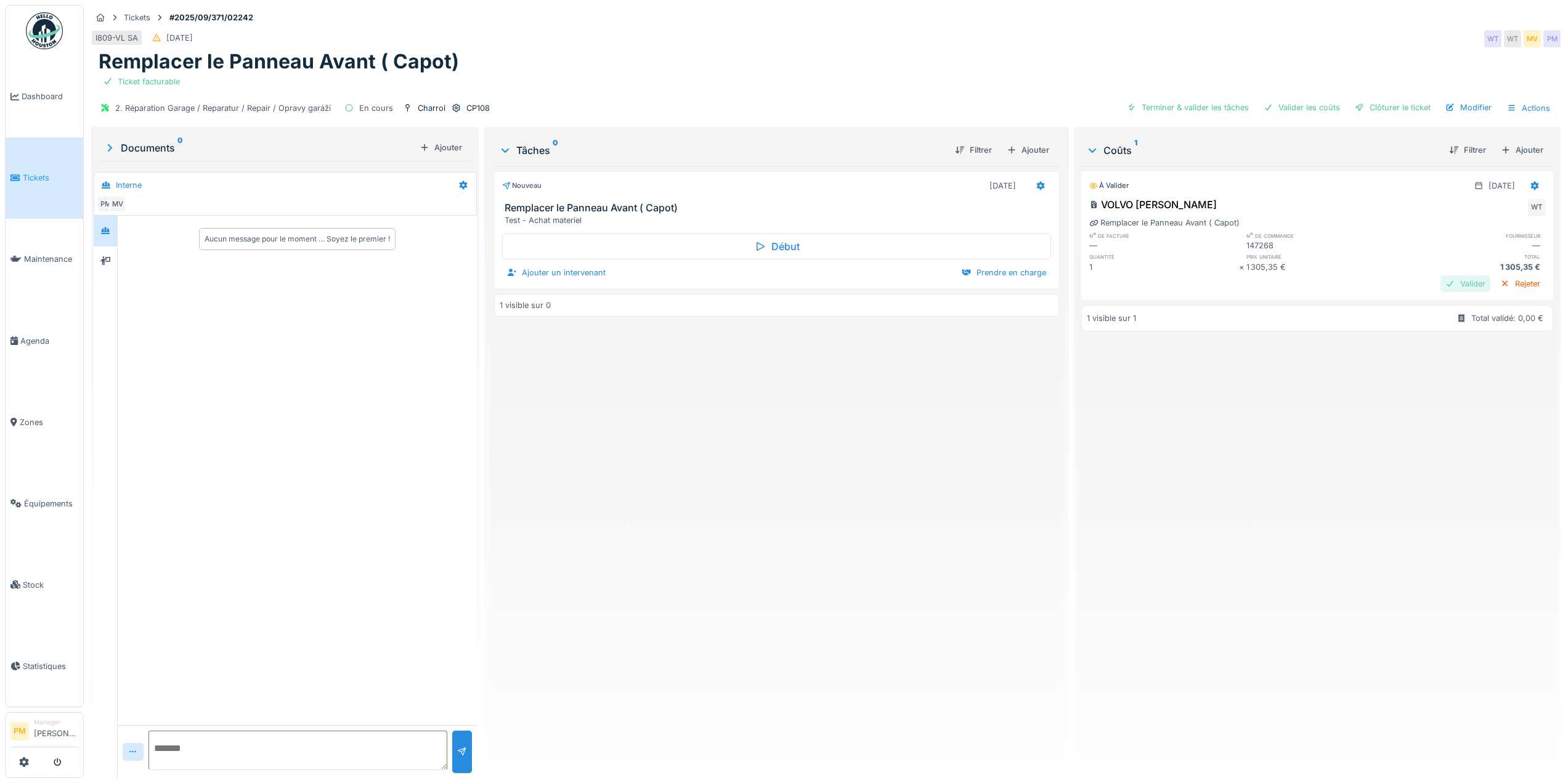
click at [1447, 286] on div "Valider" at bounding box center [1465, 283] width 50 height 16
click at [1406, 110] on div "Clôturer le ticket" at bounding box center [1392, 107] width 86 height 16
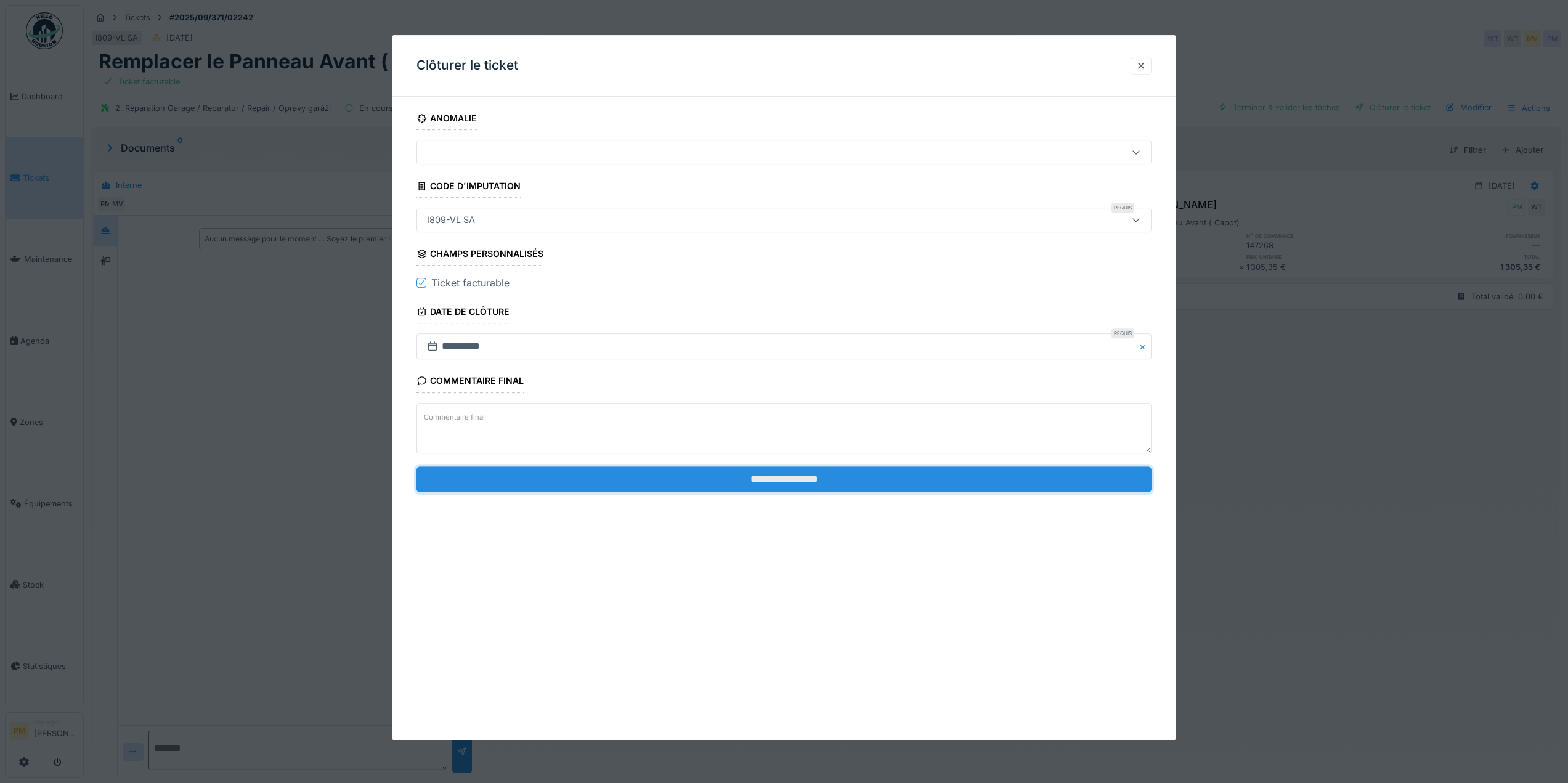
click at [750, 483] on input "**********" at bounding box center [784, 479] width 735 height 26
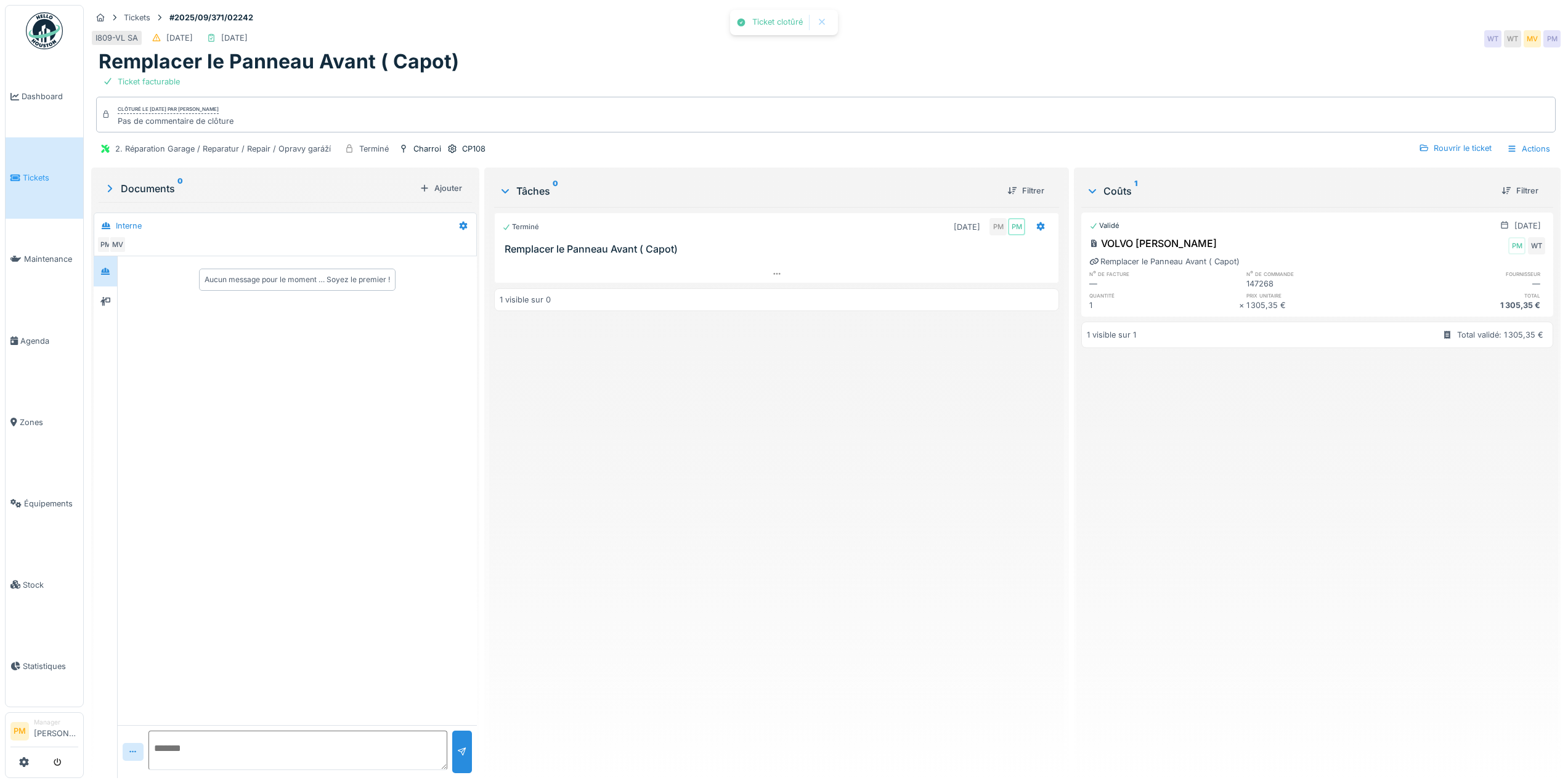
click at [788, 466] on div "Terminé 04/09/2025 PM PM Remplacer le Panneau Avant ( Capot) 1 visible sur 0" at bounding box center [776, 487] width 565 height 561
click at [761, 268] on div at bounding box center [776, 274] width 564 height 18
click at [761, 277] on div at bounding box center [776, 285] width 564 height 18
click at [730, 412] on div "Terminé 04/09/2025 PM PM Remplacer le Panneau Avant ( Capot) 1 visible sur 0" at bounding box center [776, 487] width 565 height 561
